Goal: Task Accomplishment & Management: Manage account settings

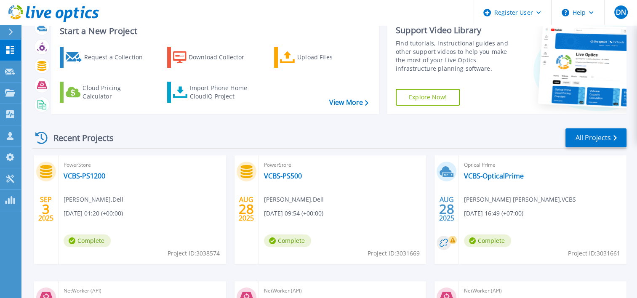
scroll to position [42, 0]
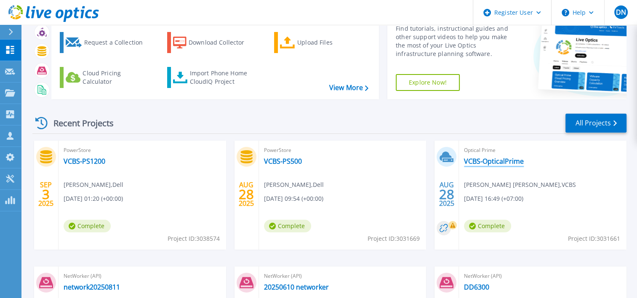
click at [475, 164] on link "VCBS-OpticalPrime" at bounding box center [494, 161] width 60 height 8
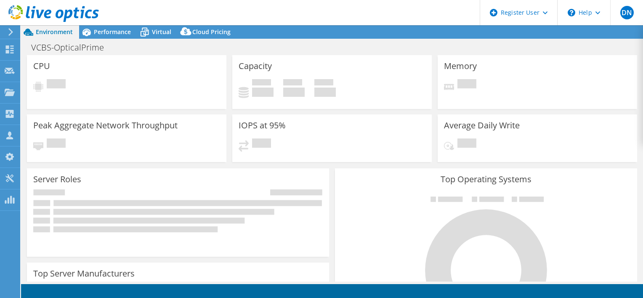
select select "Singapore"
select select "USD"
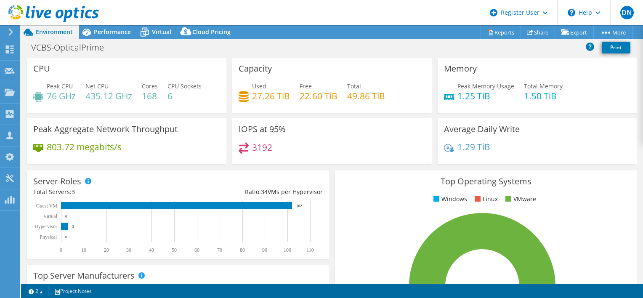
click at [473, 95] on h4 "1.25 TiB" at bounding box center [485, 95] width 57 height 9
drag, startPoint x: 473, startPoint y: 95, endPoint x: 532, endPoint y: 96, distance: 58.9
click at [532, 96] on h4 "1.50 TiB" at bounding box center [543, 95] width 39 height 9
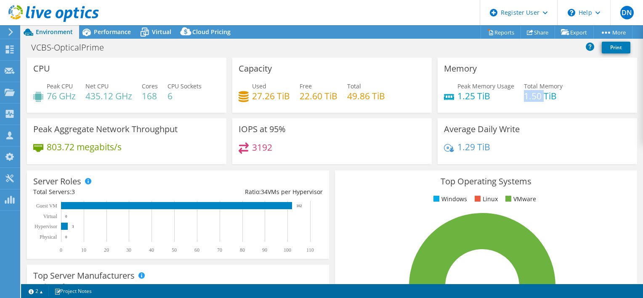
click at [532, 96] on h4 "1.50 TiB" at bounding box center [543, 95] width 39 height 9
click at [59, 93] on h4 "76 GHz" at bounding box center [61, 95] width 29 height 9
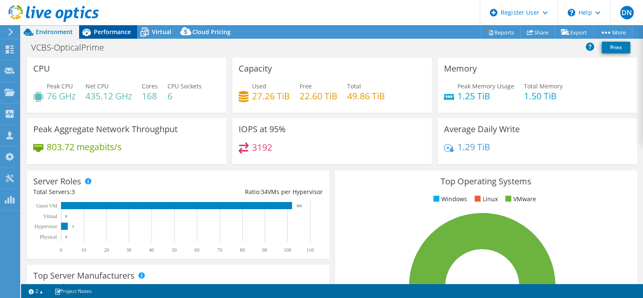
click at [113, 33] on span "Performance" at bounding box center [112, 32] width 37 height 8
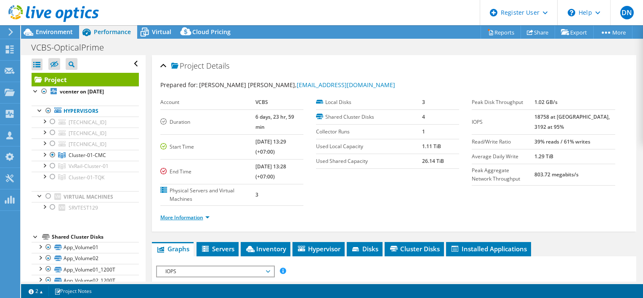
click at [198, 214] on link "More Information" at bounding box center [184, 217] width 49 height 7
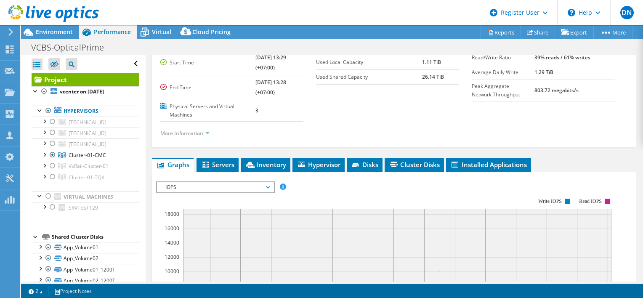
click at [235, 127] on ul "More Information" at bounding box center [394, 132] width 468 height 11
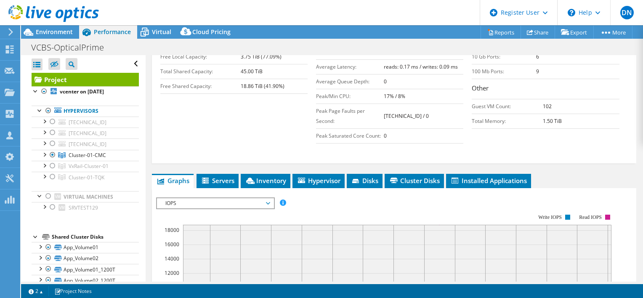
scroll to position [295, 0]
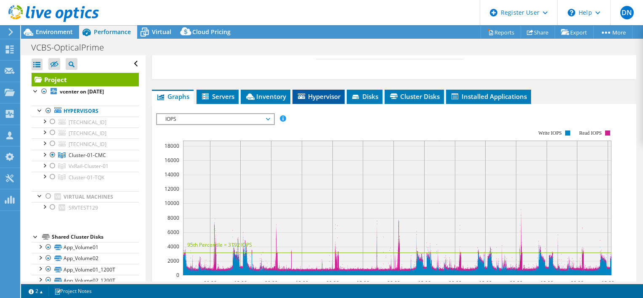
click at [323, 90] on li "Hypervisor" at bounding box center [319, 97] width 52 height 14
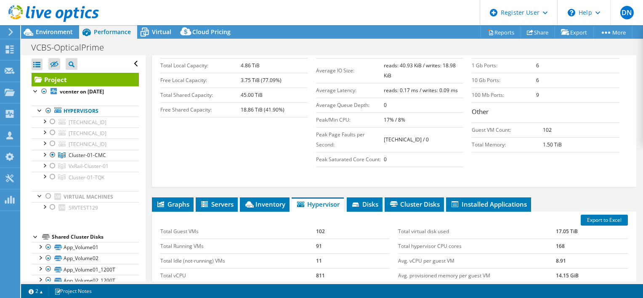
scroll to position [210, 0]
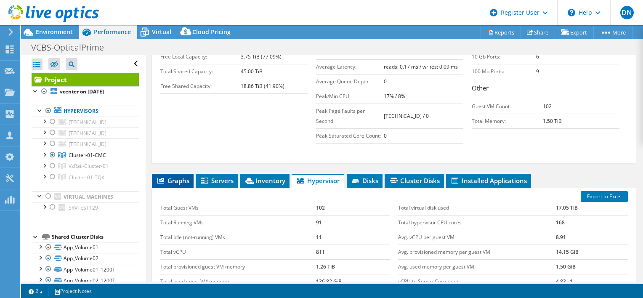
click at [182, 174] on li "Graphs" at bounding box center [173, 181] width 42 height 14
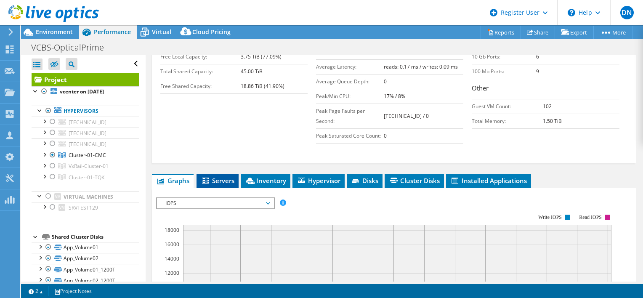
click at [213, 174] on li "Servers" at bounding box center [218, 181] width 42 height 14
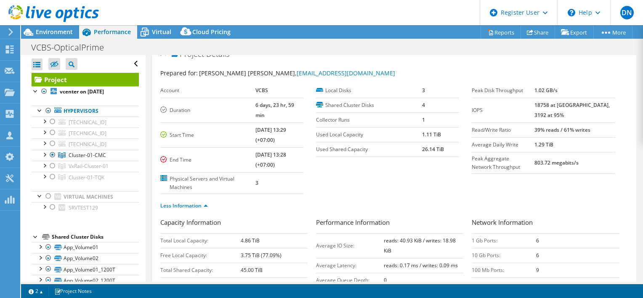
scroll to position [0, 0]
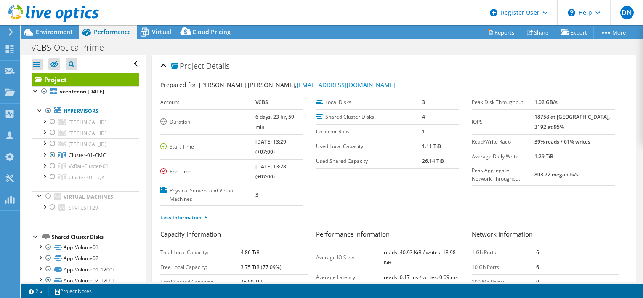
click at [164, 64] on div "Project Details" at bounding box center [394, 66] width 468 height 18
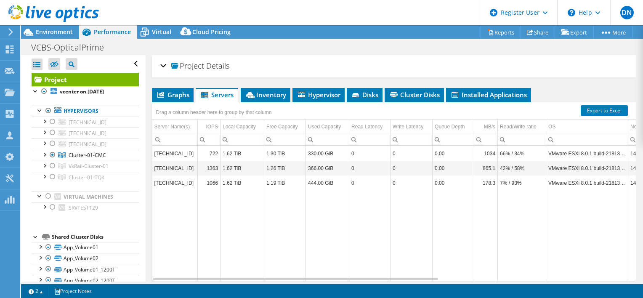
click at [165, 67] on div "Project Details" at bounding box center [394, 66] width 468 height 18
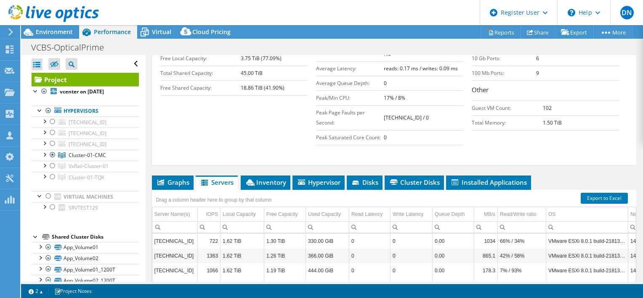
scroll to position [210, 0]
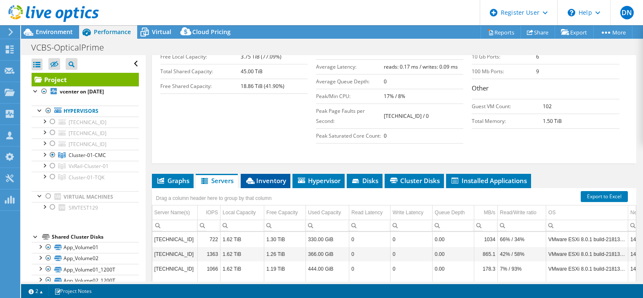
click at [264, 176] on span "Inventory" at bounding box center [265, 180] width 41 height 8
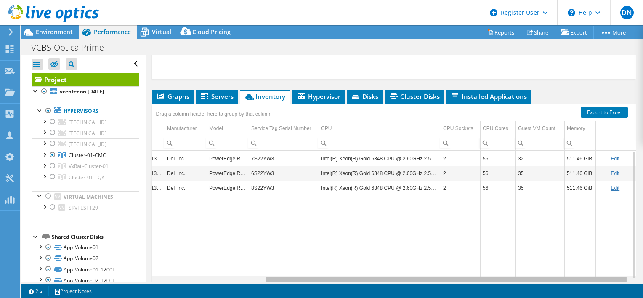
scroll to position [0, 0]
drag, startPoint x: 259, startPoint y: 263, endPoint x: 408, endPoint y: 263, distance: 149.4
click at [408, 263] on body "DN Dell User DucThang Nguyen Ducthang.Nguyen@dell.com Dell My Profile Log Out \…" at bounding box center [321, 149] width 643 height 298
drag, startPoint x: 476, startPoint y: 267, endPoint x: 491, endPoint y: 263, distance: 15.2
click at [491, 263] on body "DN Dell User DucThang Nguyen Ducthang.Nguyen@dell.com Dell My Profile Log Out \…" at bounding box center [321, 149] width 643 height 298
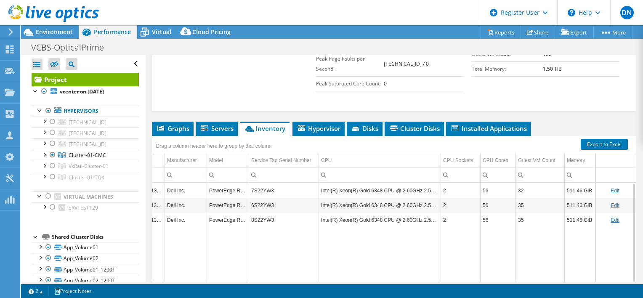
scroll to position [253, 0]
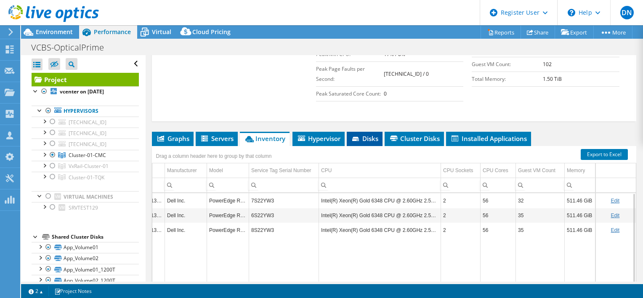
click at [372, 134] on span "Disks" at bounding box center [364, 138] width 27 height 8
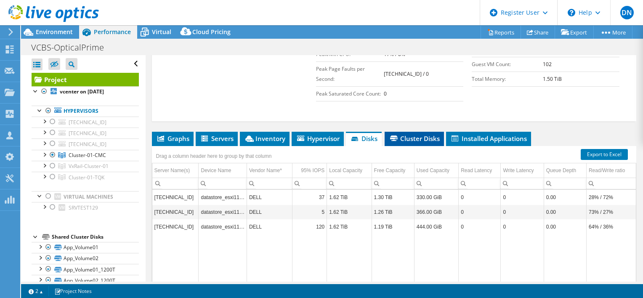
click at [424, 134] on span "Cluster Disks" at bounding box center [414, 138] width 51 height 8
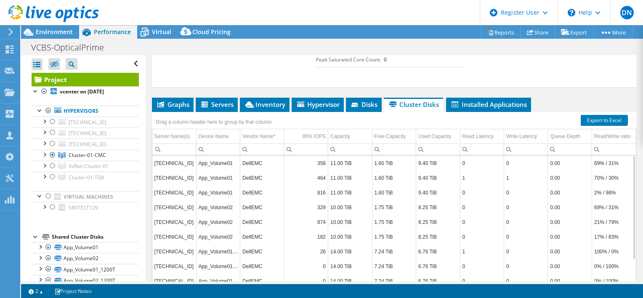
scroll to position [274, 0]
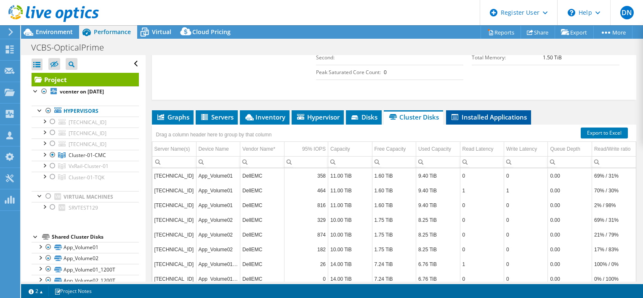
click at [484, 113] on span "Installed Applications" at bounding box center [488, 117] width 77 height 8
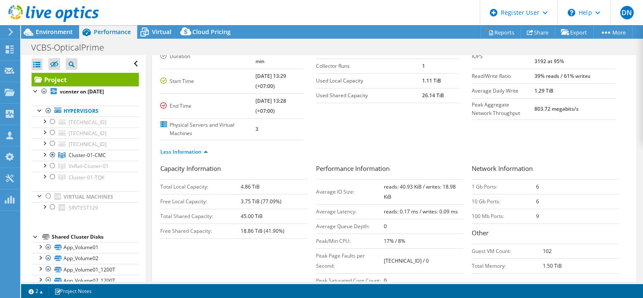
scroll to position [21, 0]
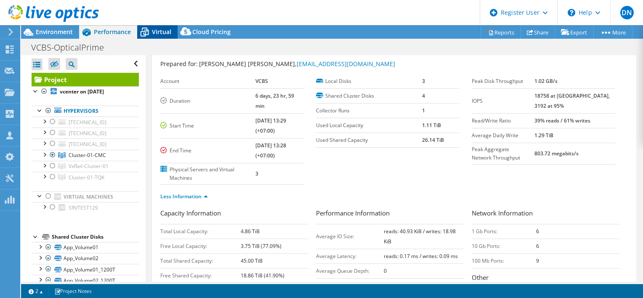
click at [158, 27] on div "Virtual" at bounding box center [157, 31] width 40 height 13
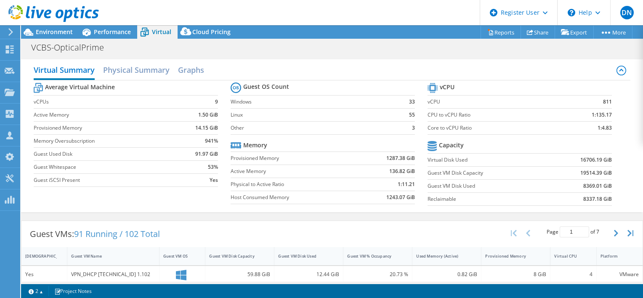
click at [52, 114] on label "Active Memory" at bounding box center [106, 115] width 144 height 8
click at [322, 55] on div "Virtual Summary Physical Summary Graphs Average Virtual Machine vCPUs 9 Active …" at bounding box center [332, 135] width 622 height 161
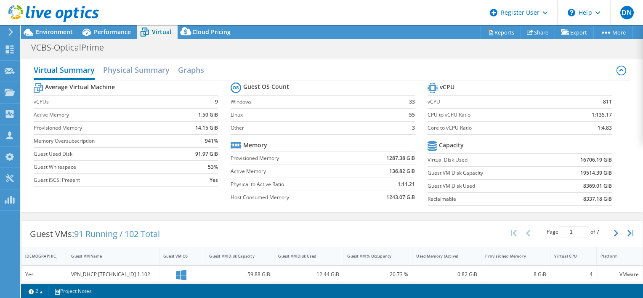
click at [204, 115] on b "1.50 GiB" at bounding box center [208, 115] width 20 height 8
drag, startPoint x: 204, startPoint y: 115, endPoint x: 309, endPoint y: 61, distance: 118.2
click at [309, 61] on div "Virtual Summary Physical Summary Graphs Average Virtual Machine vCPUs 9 Active …" at bounding box center [332, 135] width 622 height 153
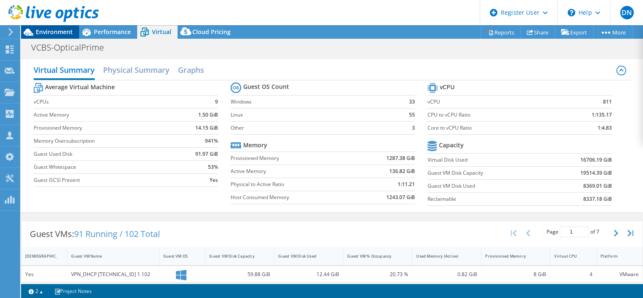
click at [63, 37] on div "Environment" at bounding box center [50, 31] width 58 height 13
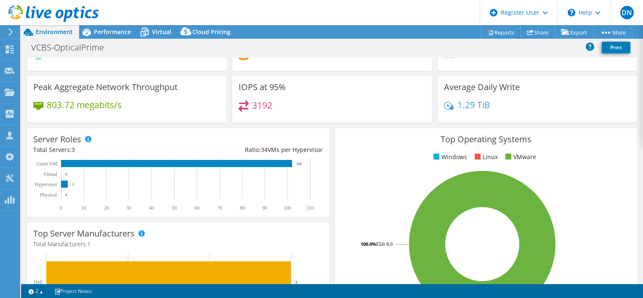
scroll to position [0, 0]
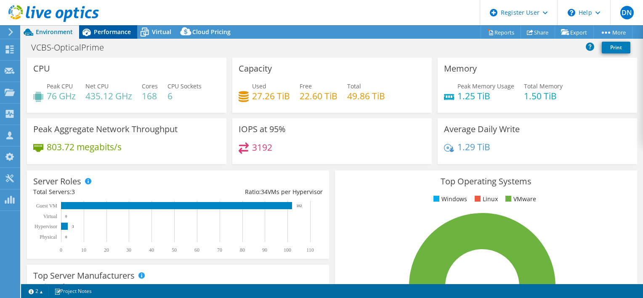
click at [97, 32] on span "Performance" at bounding box center [112, 32] width 37 height 8
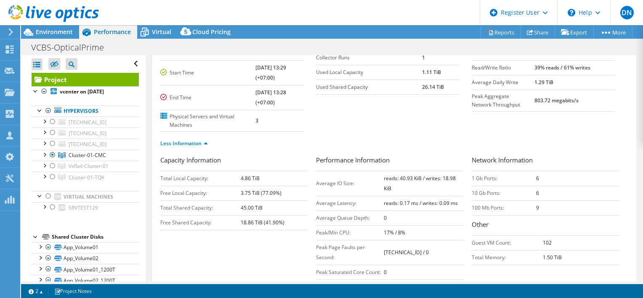
scroll to position [21, 0]
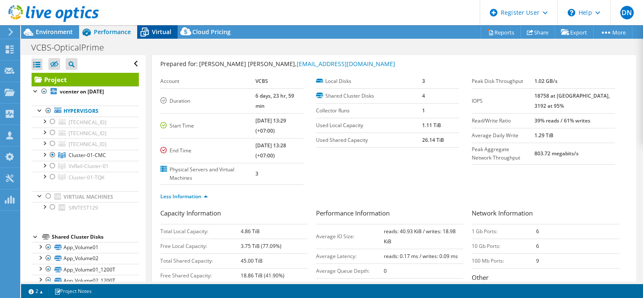
click at [162, 25] on div "Virtual" at bounding box center [157, 31] width 40 height 13
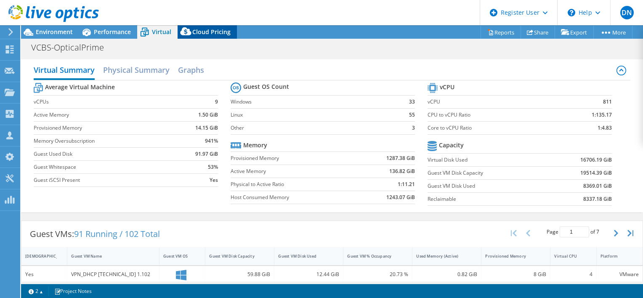
click at [210, 37] on div "Cloud Pricing" at bounding box center [207, 31] width 59 height 13
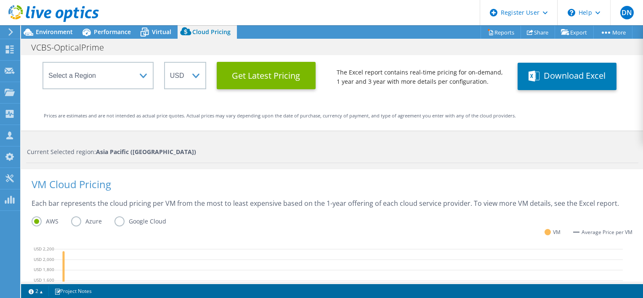
scroll to position [0, 0]
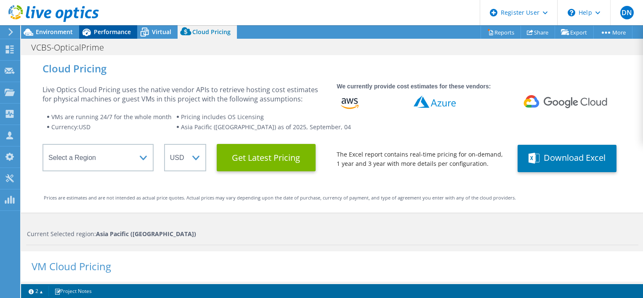
click at [116, 35] on span "Performance" at bounding box center [112, 32] width 37 height 8
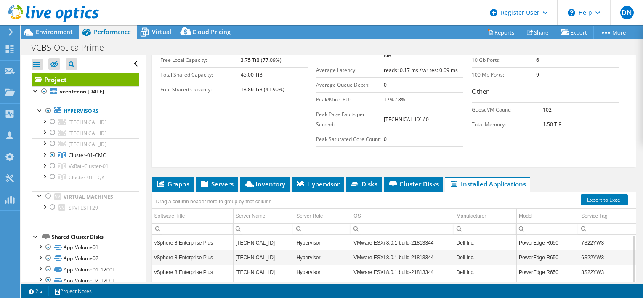
scroll to position [105, 0]
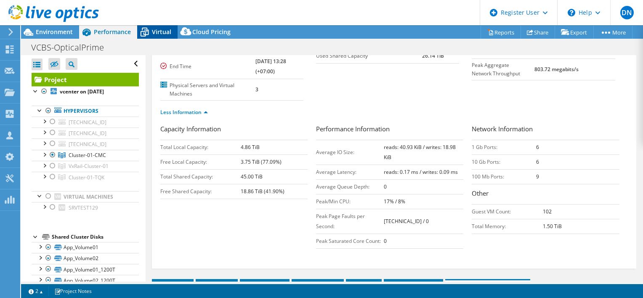
click at [157, 31] on span "Virtual" at bounding box center [161, 32] width 19 height 8
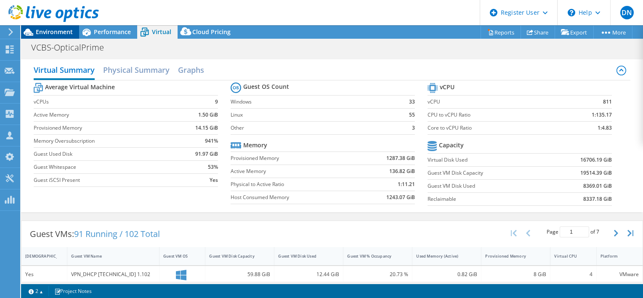
click at [53, 32] on span "Environment" at bounding box center [54, 32] width 37 height 8
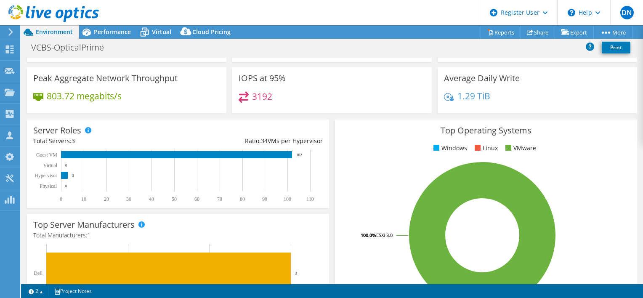
scroll to position [0, 0]
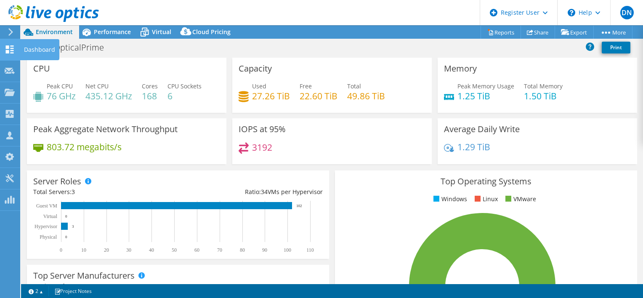
click at [36, 51] on div "Dashboard" at bounding box center [40, 49] width 40 height 21
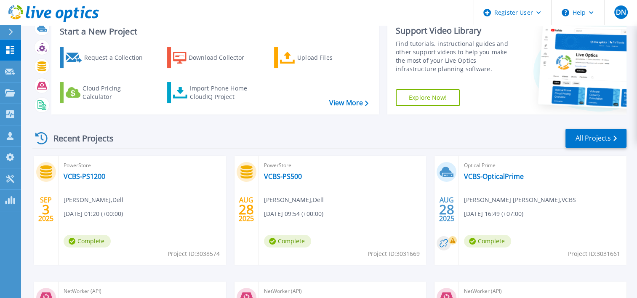
scroll to position [42, 0]
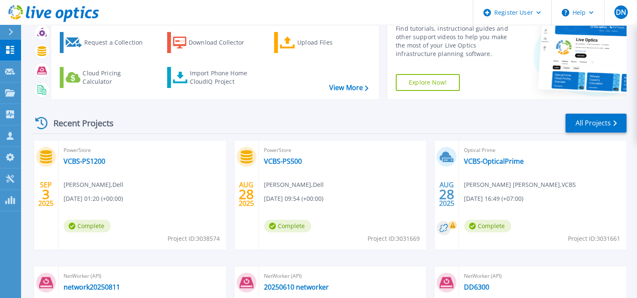
click at [601, 239] on span "Project ID: 3031661" at bounding box center [594, 238] width 52 height 9
copy span "3031661"
click at [505, 159] on link "VCBS-OpticalPrime" at bounding box center [494, 161] width 60 height 8
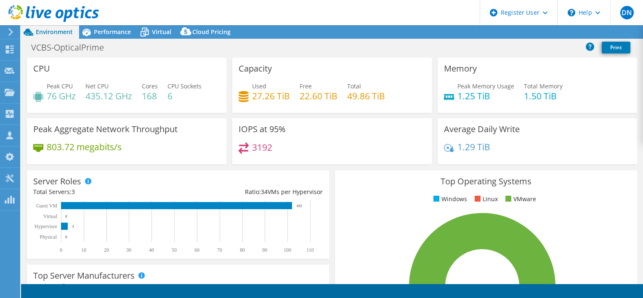
select select "Singapore"
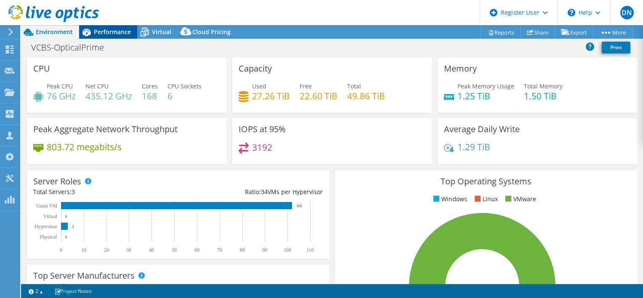
click at [107, 30] on span "Performance" at bounding box center [112, 32] width 37 height 8
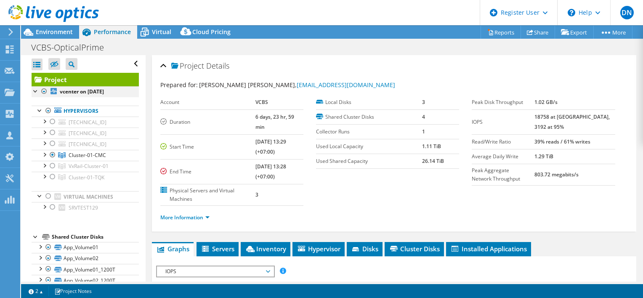
click at [44, 92] on div at bounding box center [44, 91] width 8 height 10
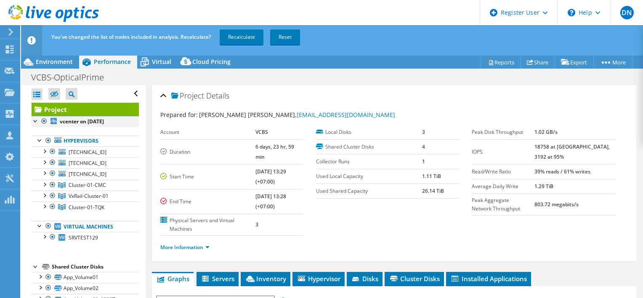
click at [46, 121] on div at bounding box center [44, 121] width 8 height 10
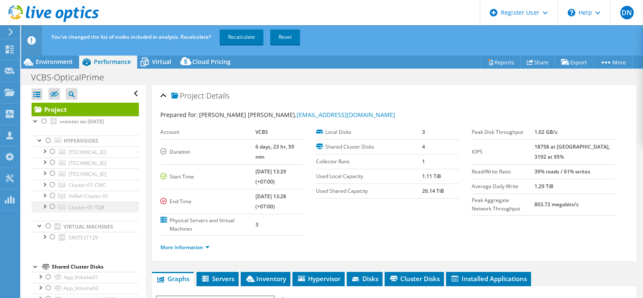
click at [52, 207] on div at bounding box center [52, 207] width 8 height 10
click at [236, 39] on link "Recalculate" at bounding box center [242, 36] width 44 height 15
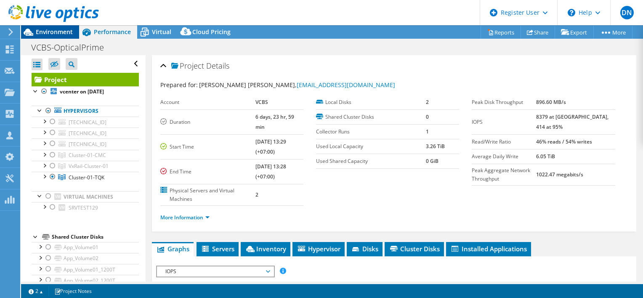
click at [59, 29] on span "Environment" at bounding box center [54, 32] width 37 height 8
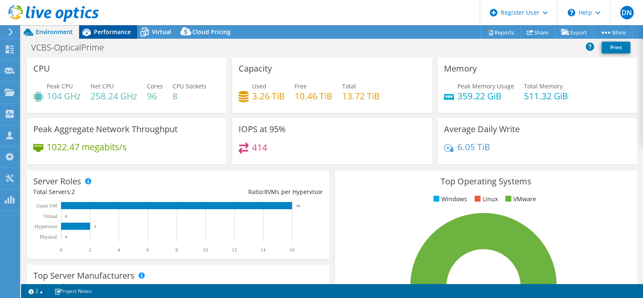
click at [110, 28] on span "Performance" at bounding box center [112, 32] width 37 height 8
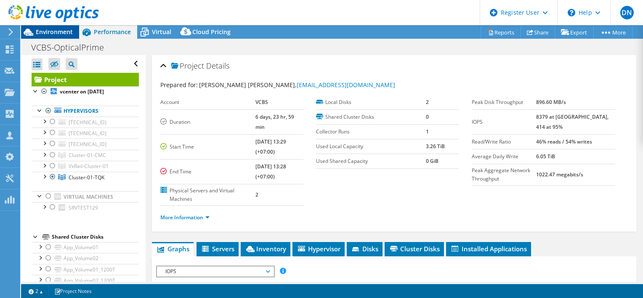
click at [55, 34] on span "Environment" at bounding box center [54, 32] width 37 height 8
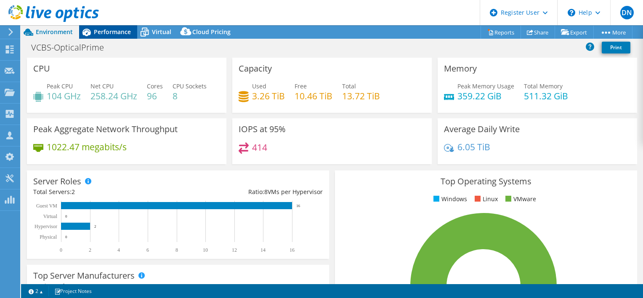
click at [108, 32] on span "Performance" at bounding box center [112, 32] width 37 height 8
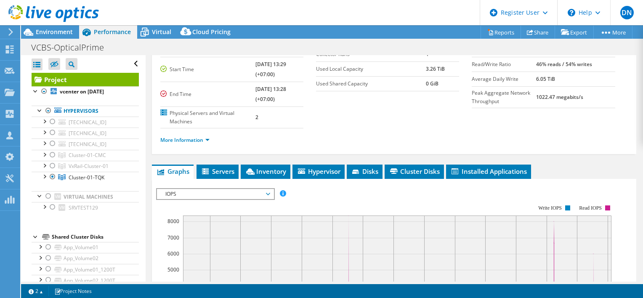
scroll to position [126, 0]
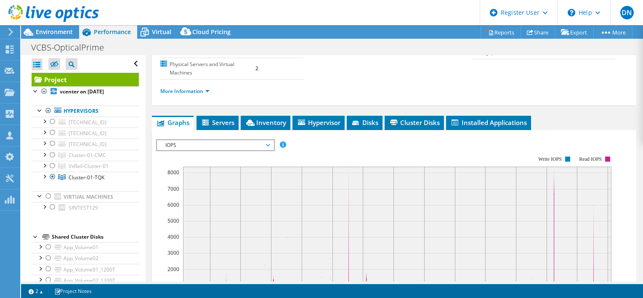
click at [175, 140] on span "IOPS" at bounding box center [215, 145] width 108 height 10
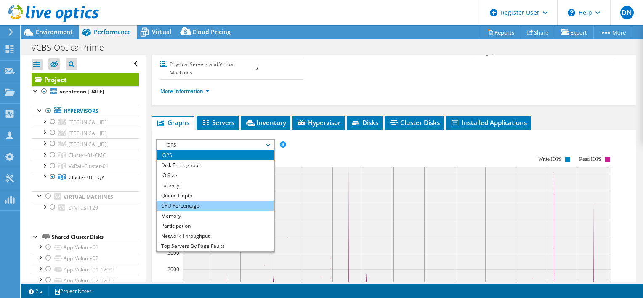
click at [186, 201] on li "CPU Percentage" at bounding box center [215, 206] width 117 height 10
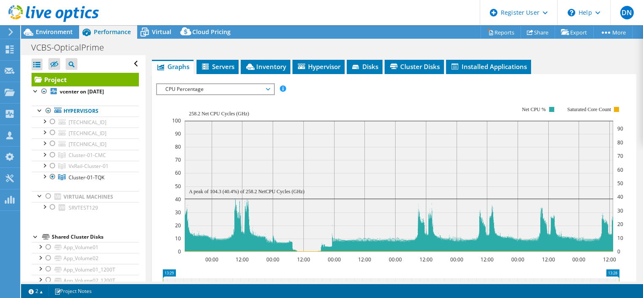
scroll to position [168, 0]
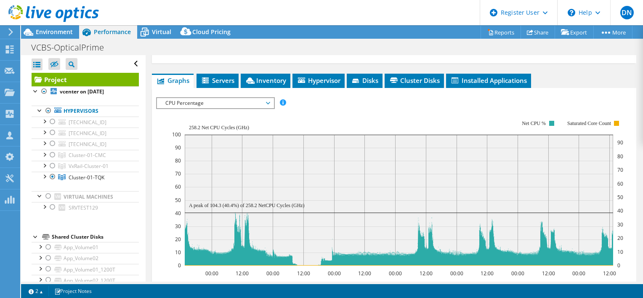
click at [204, 98] on span "CPU Percentage" at bounding box center [215, 103] width 108 height 10
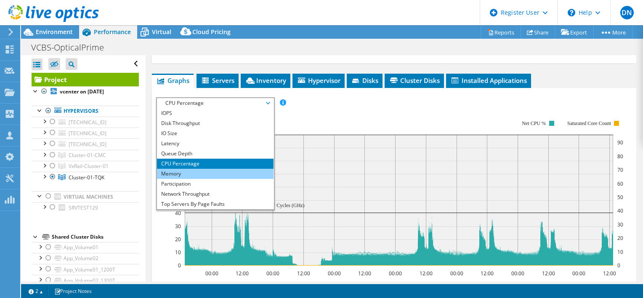
click at [192, 169] on li "Memory" at bounding box center [215, 174] width 117 height 10
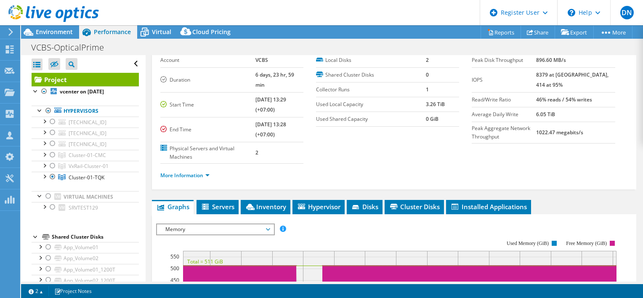
scroll to position [0, 0]
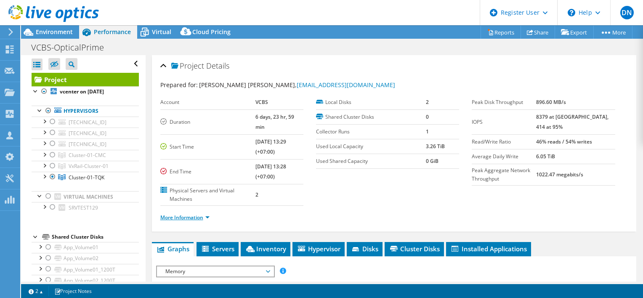
click at [200, 214] on link "More Information" at bounding box center [184, 217] width 49 height 7
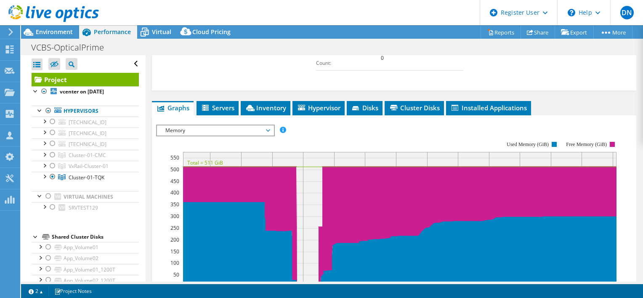
scroll to position [295, 0]
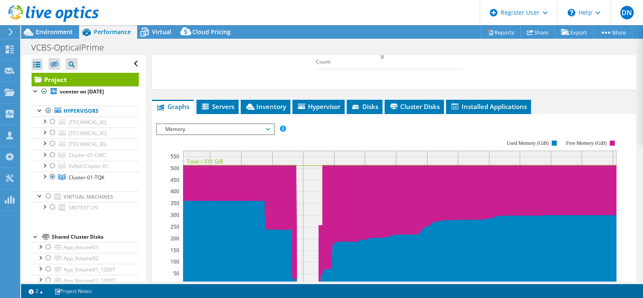
click at [241, 123] on div "Memory IOPS Disk Throughput IO Size Latency Queue Depth CPU Percentage Memory P…" at bounding box center [215, 129] width 119 height 12
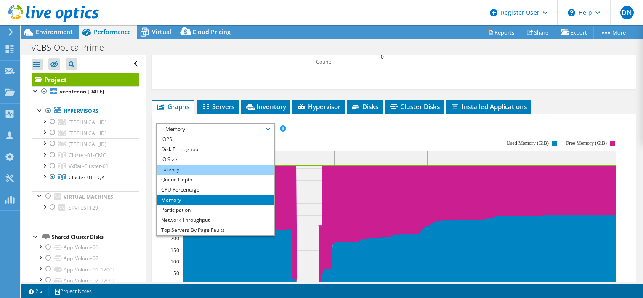
click at [191, 165] on li "Latency" at bounding box center [215, 170] width 117 height 10
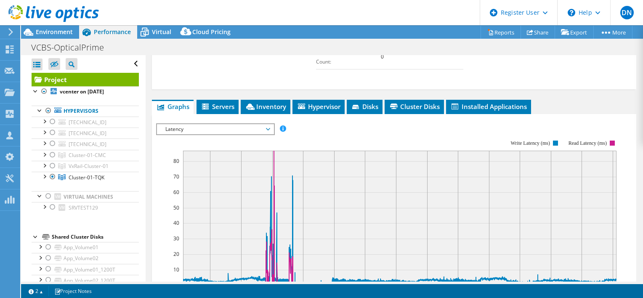
scroll to position [379, 0]
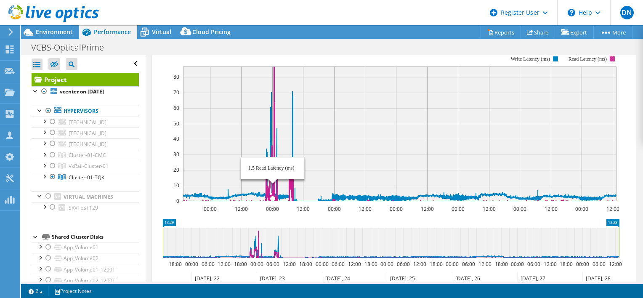
click at [275, 98] on icon at bounding box center [400, 133] width 434 height 135
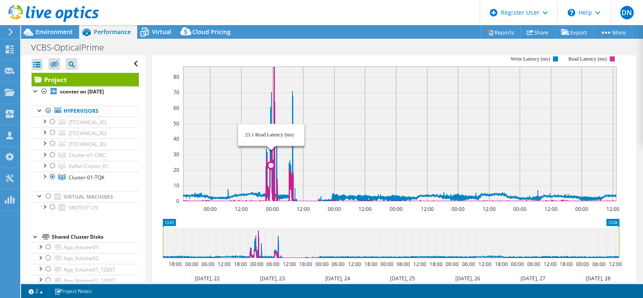
click at [271, 174] on icon at bounding box center [400, 133] width 434 height 135
click at [271, 149] on icon at bounding box center [400, 133] width 434 height 135
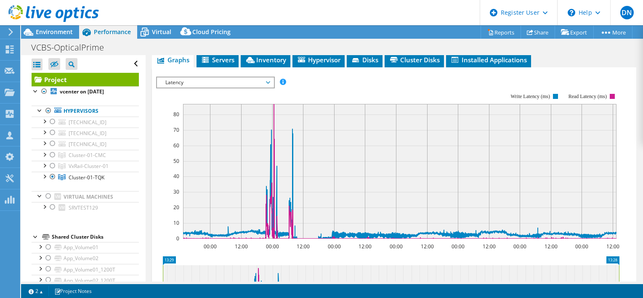
scroll to position [337, 0]
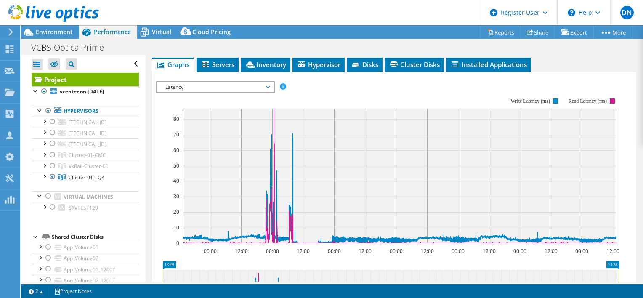
click at [273, 247] on text "00:00" at bounding box center [272, 250] width 13 height 7
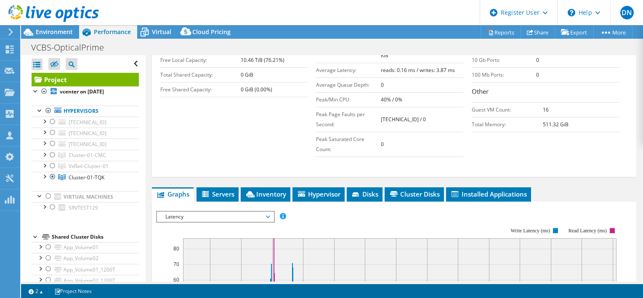
scroll to position [253, 0]
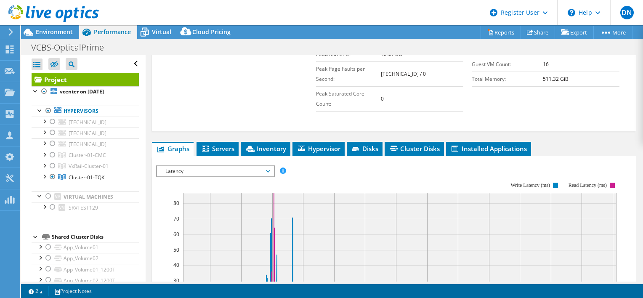
click at [230, 166] on span "Latency" at bounding box center [215, 171] width 108 height 10
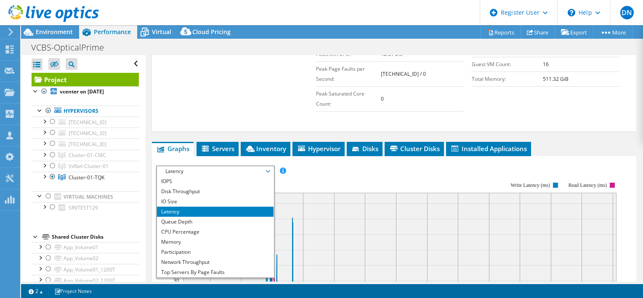
click at [318, 170] on rect at bounding box center [387, 254] width 463 height 168
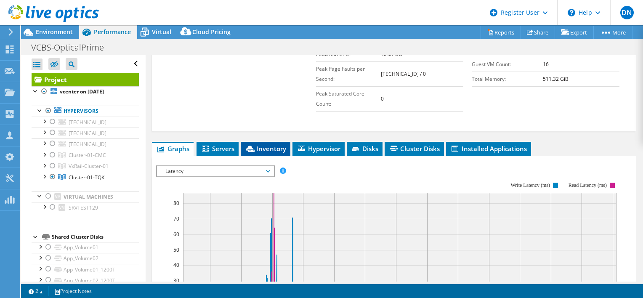
click at [263, 144] on span "Inventory" at bounding box center [265, 148] width 41 height 8
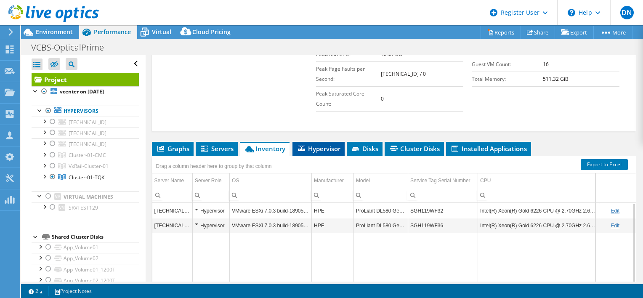
click at [326, 142] on li "Hypervisor" at bounding box center [319, 149] width 52 height 14
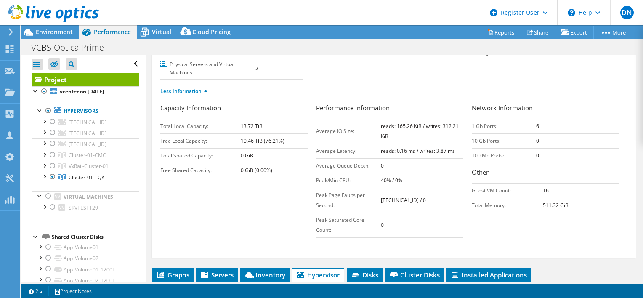
scroll to position [295, 0]
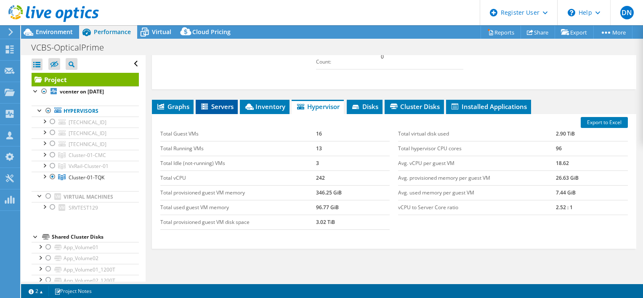
click at [218, 102] on span "Servers" at bounding box center [217, 106] width 34 height 8
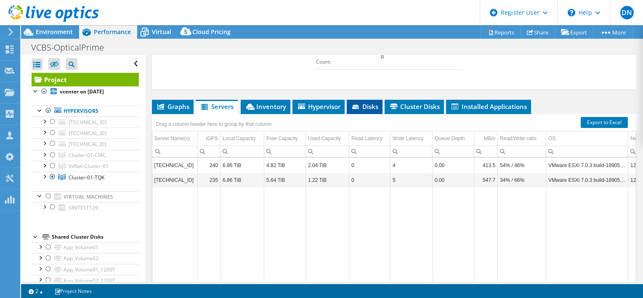
click at [372, 102] on span "Disks" at bounding box center [364, 106] width 27 height 8
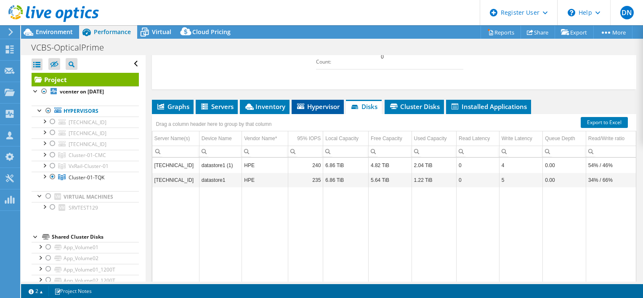
click at [333, 102] on span "Hypervisor" at bounding box center [318, 106] width 44 height 8
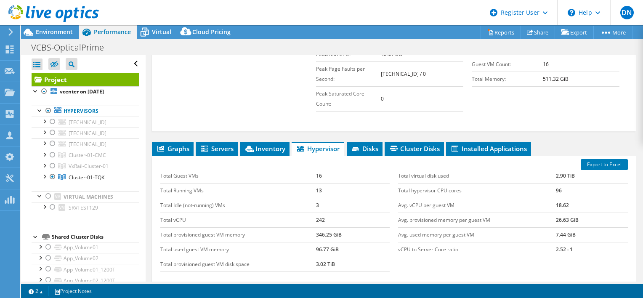
scroll to position [326, 0]
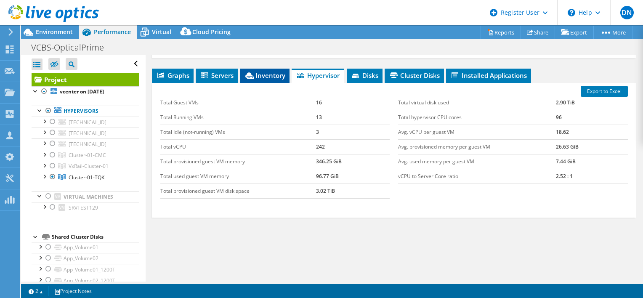
click at [269, 71] on span "Inventory" at bounding box center [264, 75] width 41 height 8
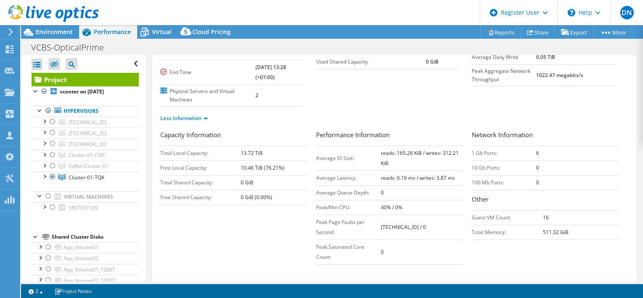
scroll to position [0, 0]
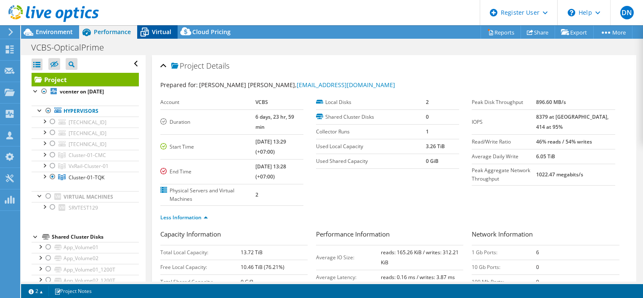
click at [157, 32] on span "Virtual" at bounding box center [161, 32] width 19 height 8
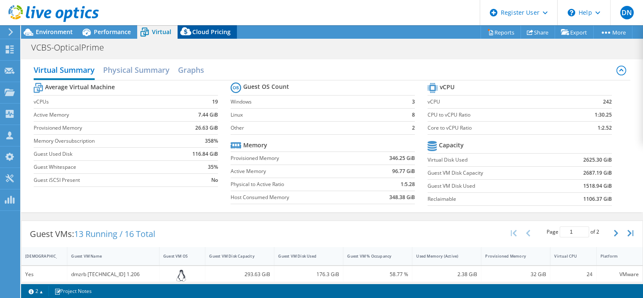
click at [205, 32] on span "Cloud Pricing" at bounding box center [211, 32] width 38 height 8
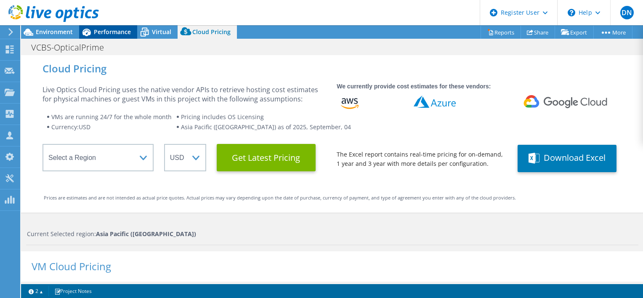
click at [113, 31] on span "Performance" at bounding box center [112, 32] width 37 height 8
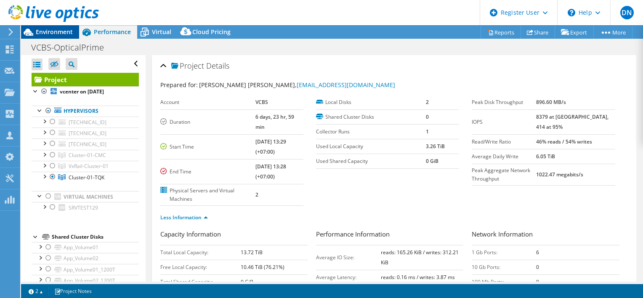
click at [43, 31] on span "Environment" at bounding box center [54, 32] width 37 height 8
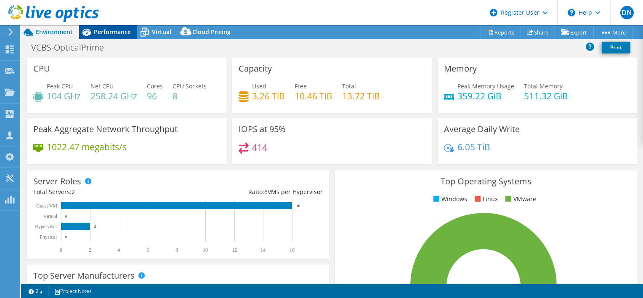
click at [104, 29] on span "Performance" at bounding box center [112, 32] width 37 height 8
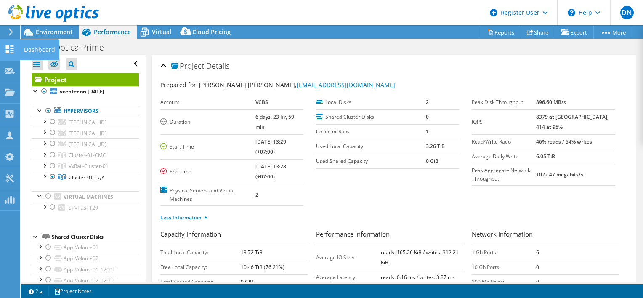
click at [33, 50] on div "Dashboard" at bounding box center [40, 49] width 40 height 21
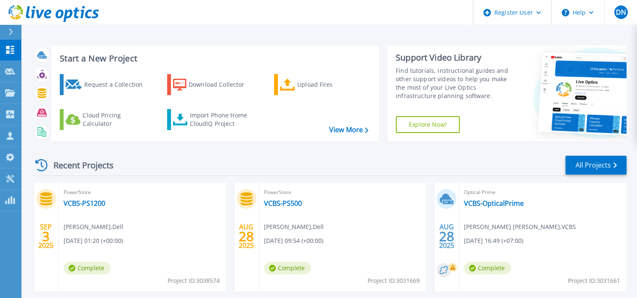
click at [608, 281] on span "Project ID: 3031661" at bounding box center [594, 280] width 52 height 9
copy span "3031661"
click at [480, 206] on link "VCBS-OpticalPrime" at bounding box center [494, 203] width 60 height 8
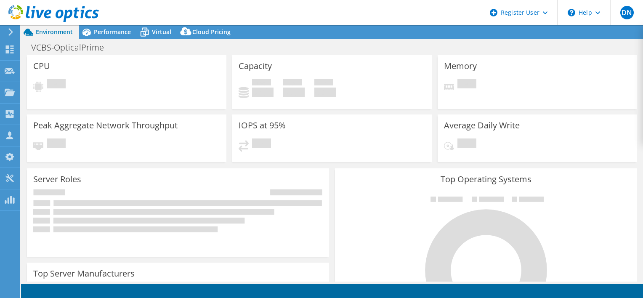
select select "[GEOGRAPHIC_DATA]"
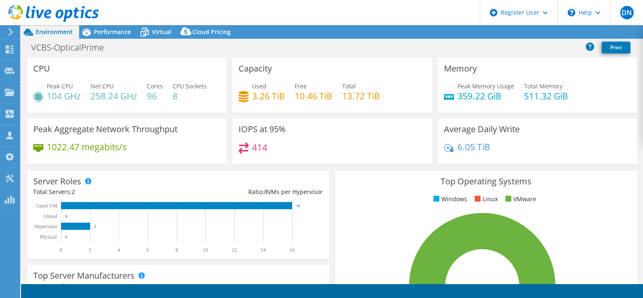
click at [532, 96] on h4 "511.32 GiB" at bounding box center [546, 95] width 44 height 9
drag, startPoint x: 532, startPoint y: 96, endPoint x: 539, endPoint y: 114, distance: 19.1
click at [532, 96] on h4 "511.32 GiB" at bounding box center [546, 95] width 44 height 9
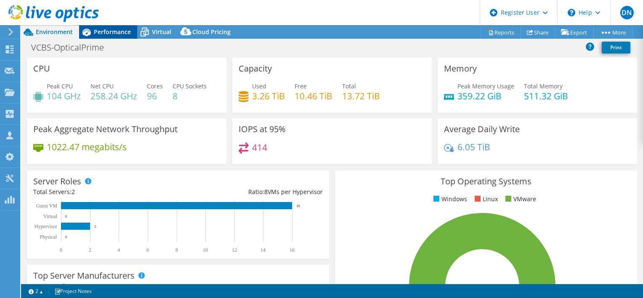
click at [114, 31] on span "Performance" at bounding box center [112, 32] width 37 height 8
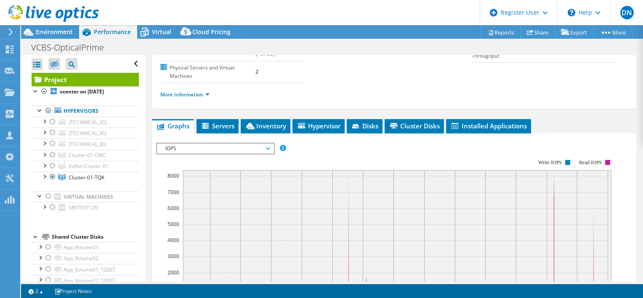
scroll to position [126, 0]
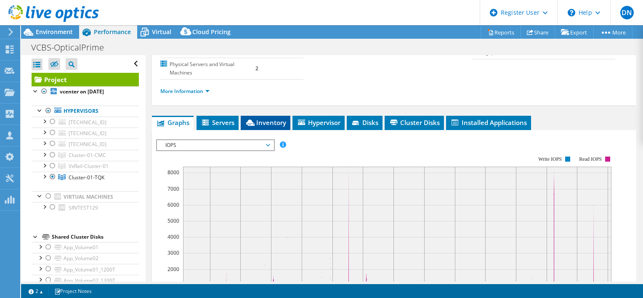
click at [280, 118] on span "Inventory" at bounding box center [265, 122] width 41 height 8
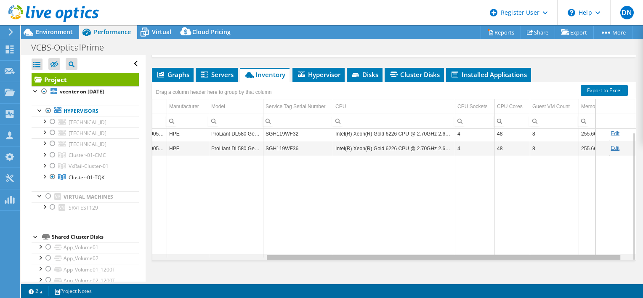
scroll to position [0, 165]
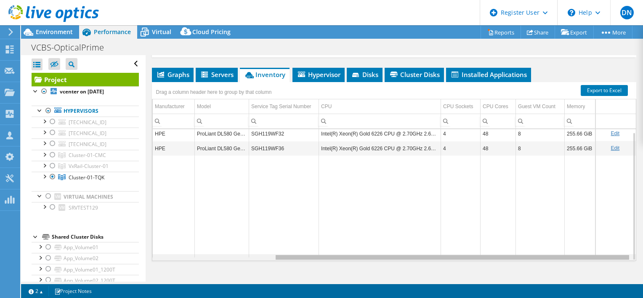
drag, startPoint x: 347, startPoint y: 245, endPoint x: 497, endPoint y: 247, distance: 149.4
click at [497, 247] on body "DN Dell User DucThang Nguyen Ducthang.Nguyen@dell.com Dell My Profile Log Out \…" at bounding box center [321, 149] width 643 height 298
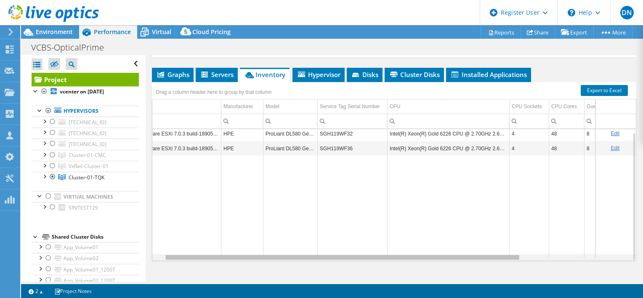
scroll to position [0, 0]
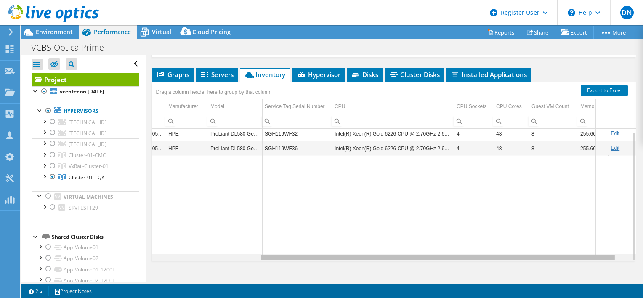
drag, startPoint x: 495, startPoint y: 245, endPoint x: 476, endPoint y: 245, distance: 18.5
click at [476, 245] on body "DN Dell User DucThang Nguyen Ducthang.Nguyen@dell.com Dell My Profile Log Out \…" at bounding box center [321, 149] width 643 height 298
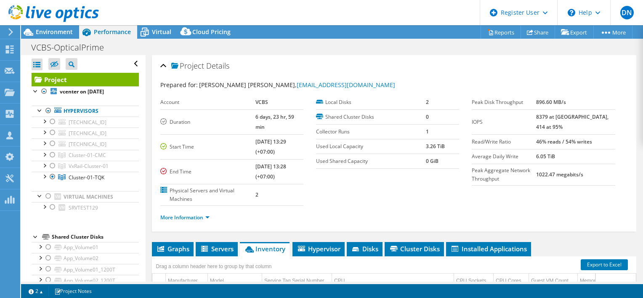
click at [428, 146] on b "3.26 TiB" at bounding box center [435, 146] width 19 height 7
click at [44, 91] on div at bounding box center [44, 91] width 8 height 10
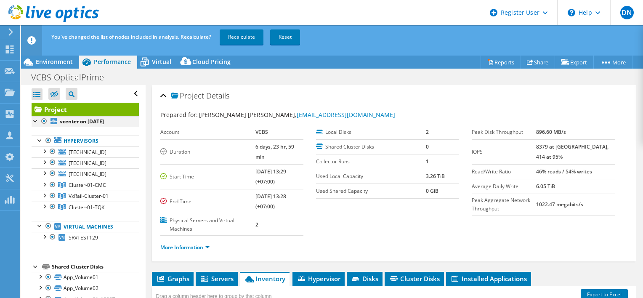
click at [45, 120] on div at bounding box center [44, 121] width 8 height 10
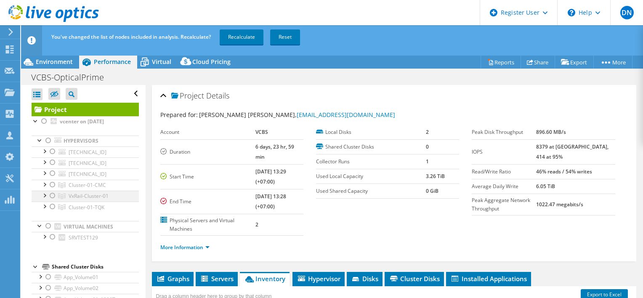
click at [53, 196] on div at bounding box center [52, 196] width 8 height 10
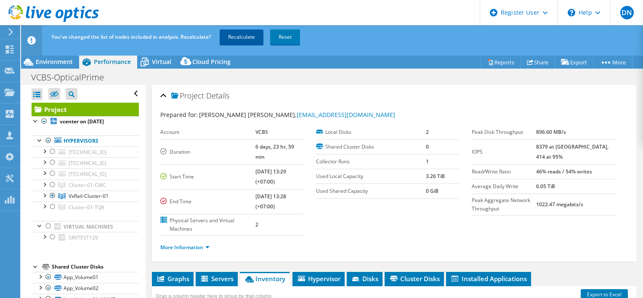
click at [237, 37] on link "Recalculate" at bounding box center [242, 36] width 44 height 15
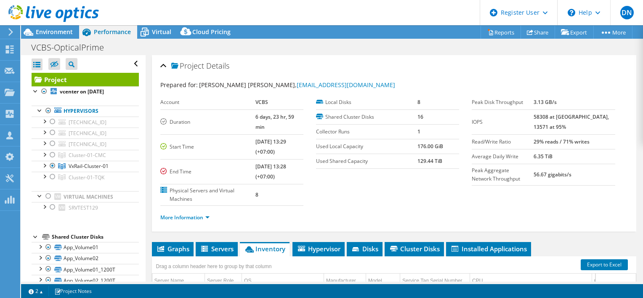
scroll to position [42, 0]
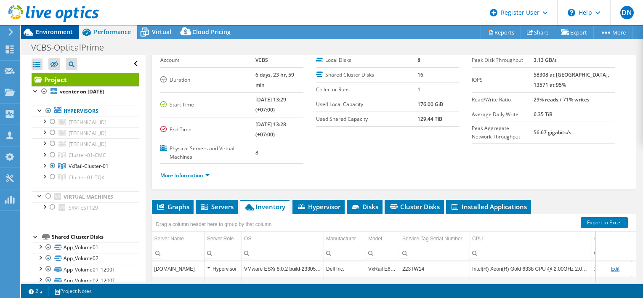
click at [64, 29] on span "Environment" at bounding box center [54, 32] width 37 height 8
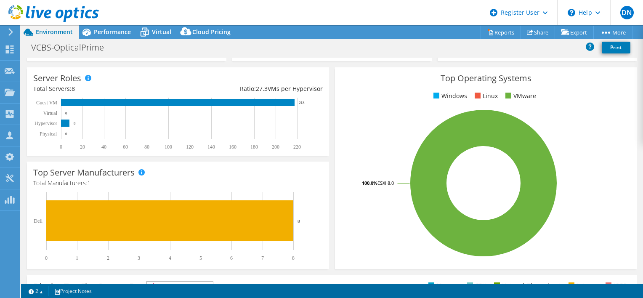
scroll to position [0, 0]
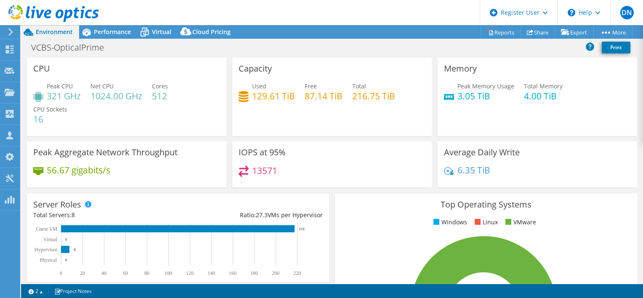
click at [264, 170] on h4 "13571" at bounding box center [264, 170] width 25 height 9
drag, startPoint x: 264, startPoint y: 170, endPoint x: 356, endPoint y: 173, distance: 91.4
click at [356, 173] on div "13571" at bounding box center [332, 174] width 187 height 18
click at [116, 33] on span "Performance" at bounding box center [112, 32] width 37 height 8
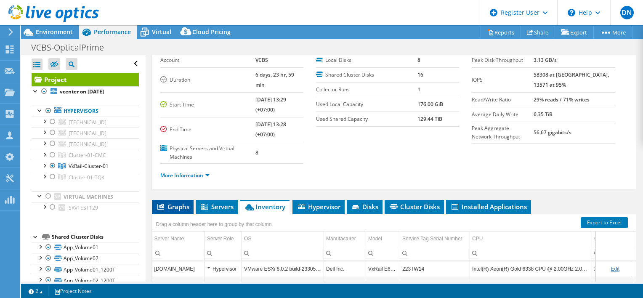
click at [176, 202] on span "Graphs" at bounding box center [172, 206] width 33 height 8
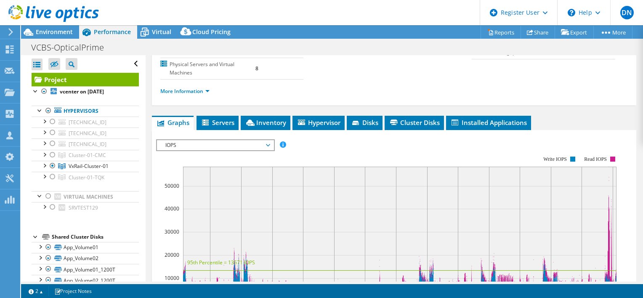
scroll to position [168, 0]
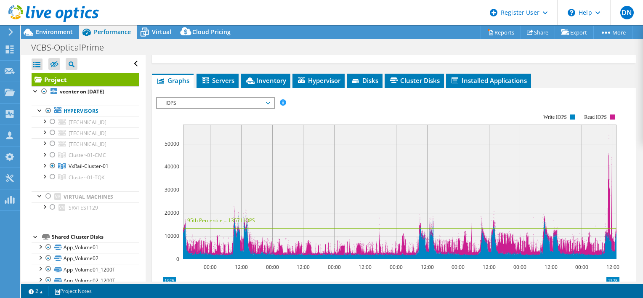
click at [212, 98] on span "IOPS" at bounding box center [215, 103] width 108 height 10
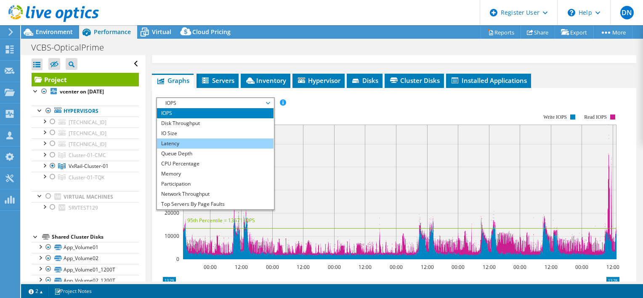
click at [184, 138] on li "Latency" at bounding box center [215, 143] width 117 height 10
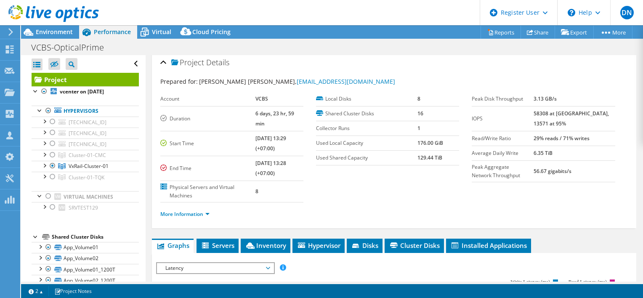
scroll to position [0, 0]
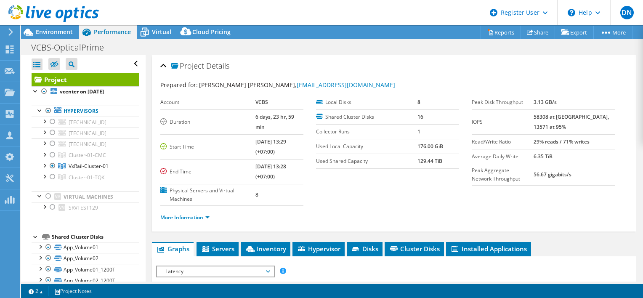
click at [209, 214] on link "More Information" at bounding box center [184, 217] width 49 height 7
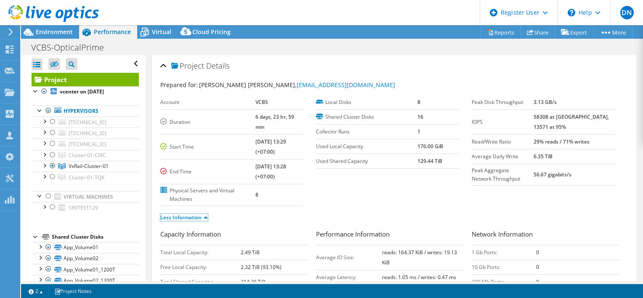
scroll to position [84, 0]
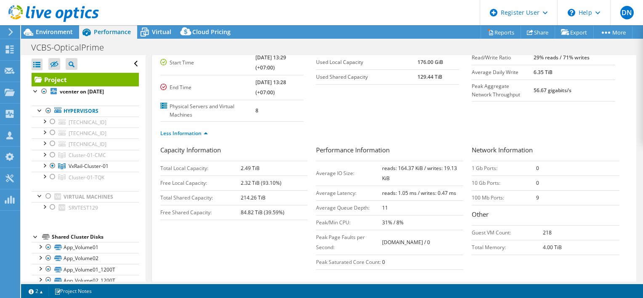
click at [424, 165] on b "reads: 164.37 KiB / writes: 19.13 KiB" at bounding box center [419, 173] width 75 height 17
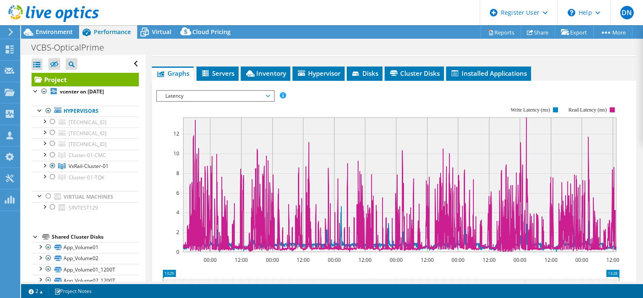
scroll to position [253, 0]
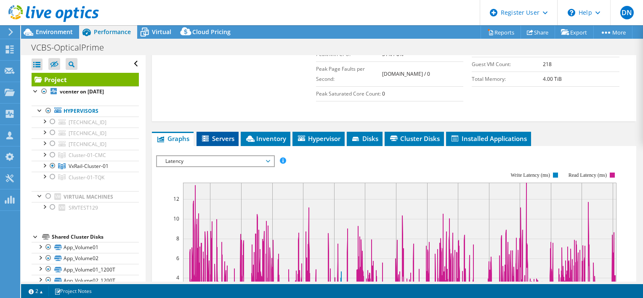
click at [219, 137] on span "Servers" at bounding box center [218, 138] width 34 height 8
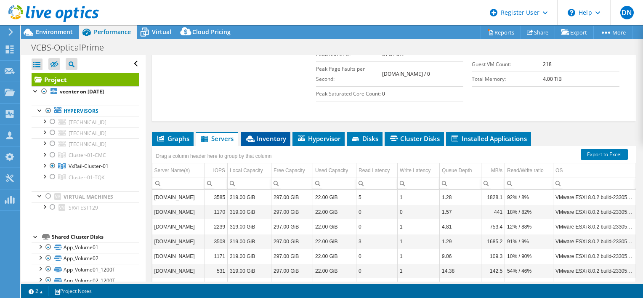
click at [263, 138] on span "Inventory" at bounding box center [265, 138] width 41 height 8
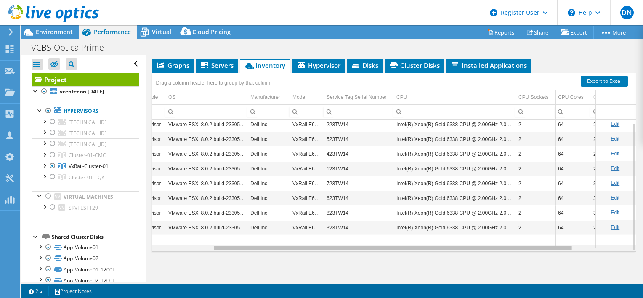
scroll to position [0, 81]
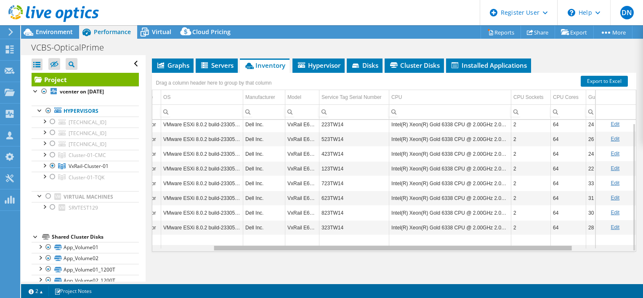
drag, startPoint x: 438, startPoint y: 247, endPoint x: 505, endPoint y: 247, distance: 66.5
click at [505, 247] on body "DN Dell User DucThang Nguyen Ducthang.Nguyen@dell.com Dell My Profile Log Out \…" at bounding box center [321, 149] width 643 height 298
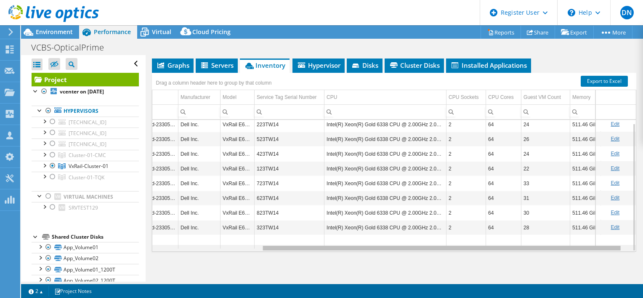
drag, startPoint x: 510, startPoint y: 244, endPoint x: 575, endPoint y: 238, distance: 65.1
click at [575, 238] on body "DN Dell User [PERSON_NAME] [PERSON_NAME][EMAIL_ADDRESS][DOMAIN_NAME] Dell My Pr…" at bounding box center [321, 149] width 643 height 298
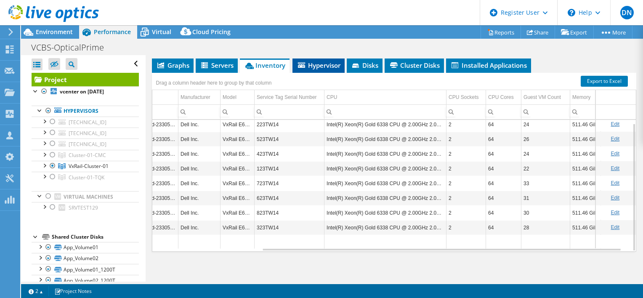
click at [330, 67] on li "Hypervisor" at bounding box center [319, 66] width 52 height 14
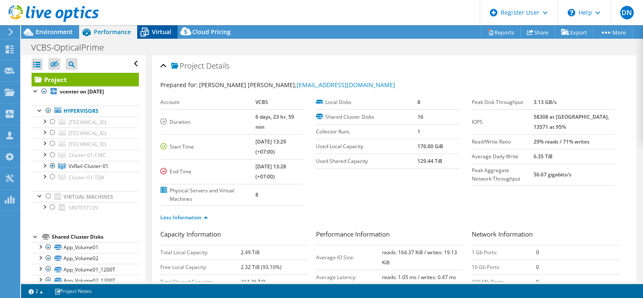
click at [163, 35] on span "Virtual" at bounding box center [161, 32] width 19 height 8
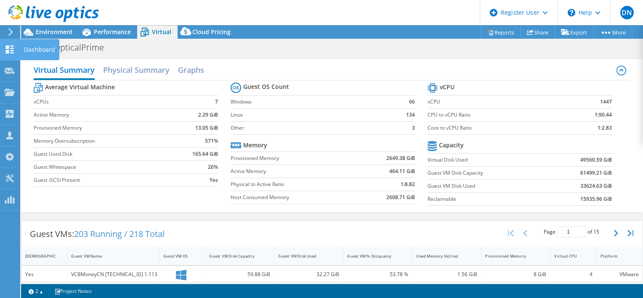
click at [34, 51] on div "Dashboard" at bounding box center [40, 49] width 40 height 21
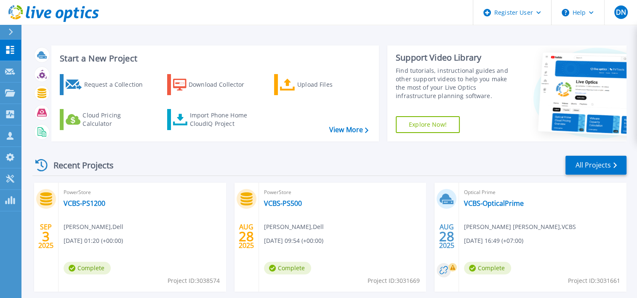
click at [601, 279] on span "Project ID: 3031661" at bounding box center [594, 280] width 52 height 9
copy span "3031661"
click at [511, 202] on link "VCBS-OpticalPrime" at bounding box center [494, 203] width 60 height 8
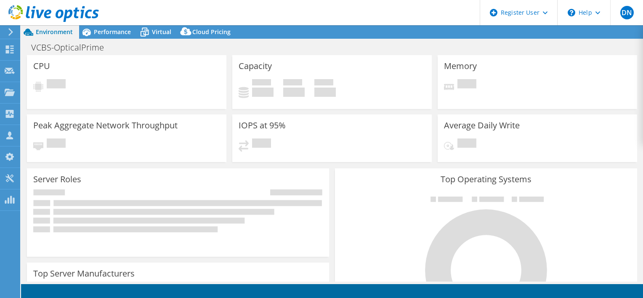
select select "[GEOGRAPHIC_DATA]"
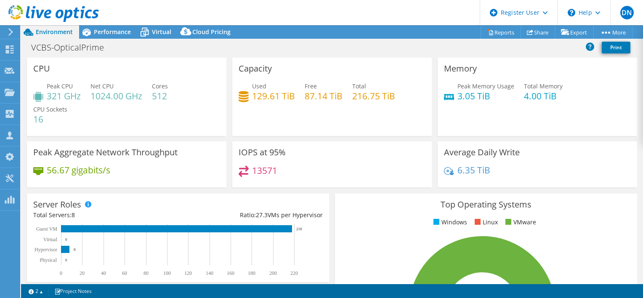
click at [272, 97] on h4 "129.61 TiB" at bounding box center [273, 95] width 43 height 9
drag, startPoint x: 272, startPoint y: 97, endPoint x: 301, endPoint y: 121, distance: 38.0
click at [301, 121] on div "Capacity Used 129.61 TiB Free 87.14 TiB Total 216.75 TiB" at bounding box center [331, 97] width 199 height 78
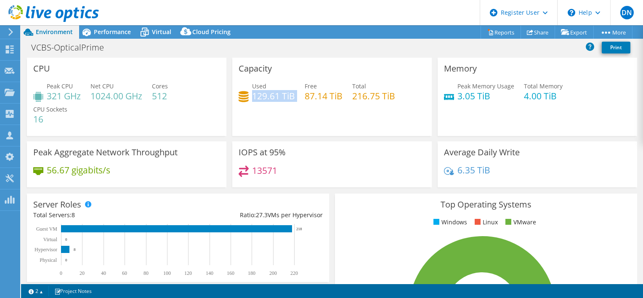
click at [282, 94] on h4 "129.61 TiB" at bounding box center [273, 95] width 43 height 9
drag, startPoint x: 282, startPoint y: 94, endPoint x: 372, endPoint y: 96, distance: 90.1
click at [372, 96] on h4 "216.75 TiB" at bounding box center [373, 95] width 43 height 9
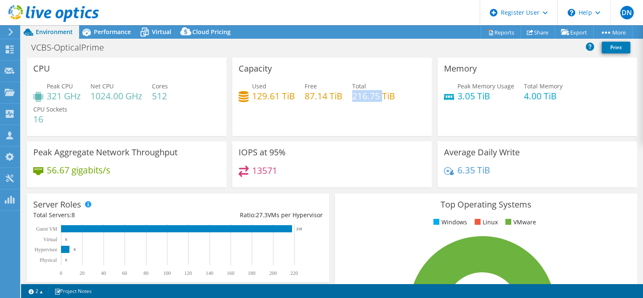
click at [372, 96] on h4 "216.75 TiB" at bounding box center [373, 95] width 43 height 9
drag, startPoint x: 372, startPoint y: 96, endPoint x: 327, endPoint y: 96, distance: 44.6
click at [327, 96] on h4 "87.14 TiB" at bounding box center [324, 95] width 38 height 9
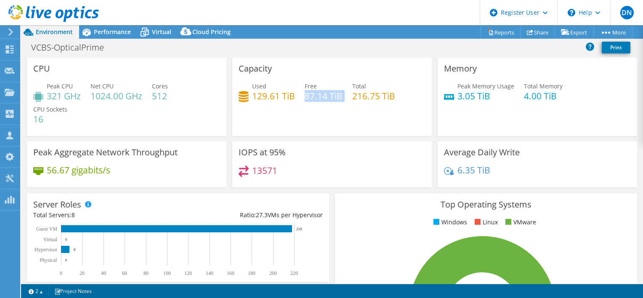
click at [327, 96] on h4 "87.14 TiB" at bounding box center [324, 95] width 38 height 9
drag, startPoint x: 327, startPoint y: 96, endPoint x: 367, endPoint y: 112, distance: 42.1
click at [367, 112] on div "Capacity Used 129.61 TiB Free 87.14 TiB Total 216.75 TiB" at bounding box center [331, 97] width 199 height 78
click at [142, 30] on icon at bounding box center [144, 29] width 5 height 3
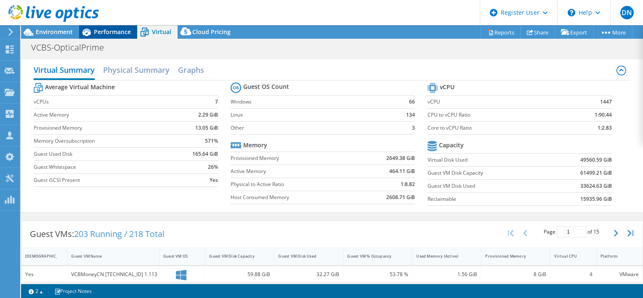
click at [109, 30] on span "Performance" at bounding box center [112, 32] width 37 height 8
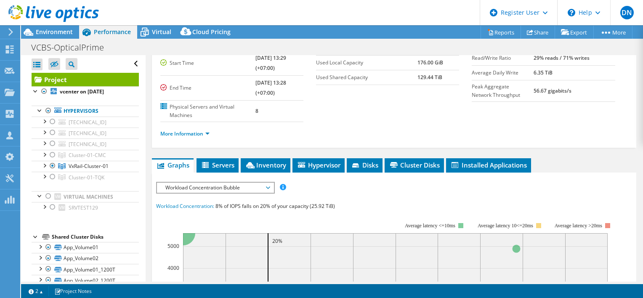
scroll to position [84, 0]
click at [210, 129] on li "More Information" at bounding box center [187, 133] width 54 height 9
click at [208, 130] on link "More Information" at bounding box center [184, 133] width 49 height 7
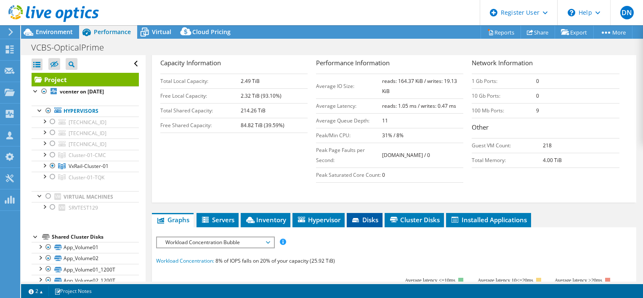
scroll to position [210, 0]
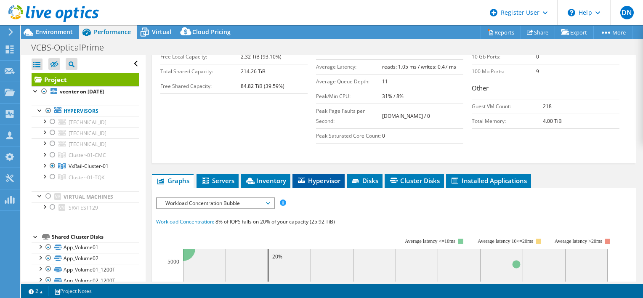
click at [319, 182] on li "Hypervisor" at bounding box center [319, 181] width 52 height 14
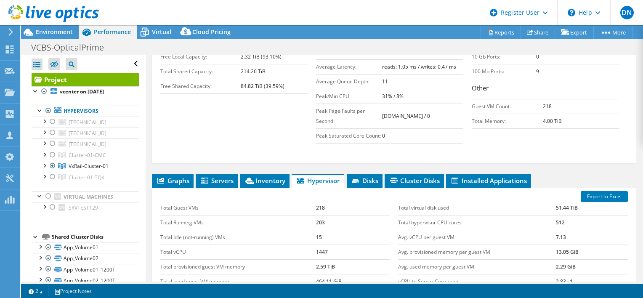
scroll to position [295, 0]
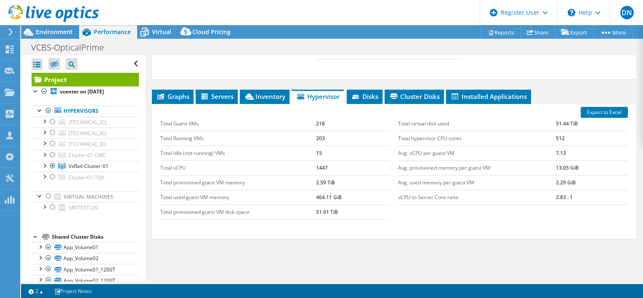
click at [437, 121] on td "Total virtual disk used" at bounding box center [477, 124] width 158 height 15
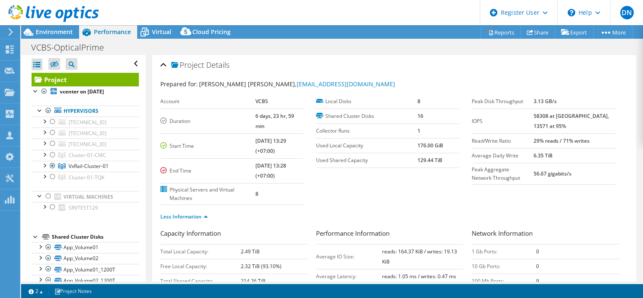
scroll to position [0, 0]
click at [158, 35] on span "Virtual" at bounding box center [161, 32] width 19 height 8
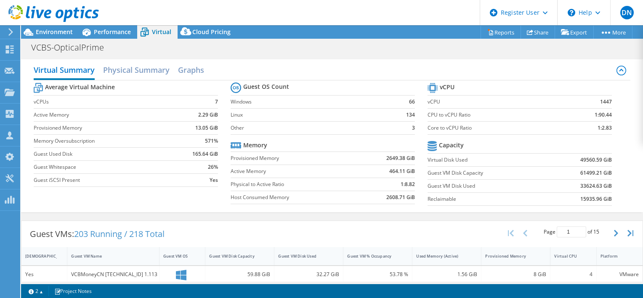
click at [201, 152] on b "165.64 GiB" at bounding box center [205, 154] width 26 height 8
click at [585, 160] on b "49560.59 GiB" at bounding box center [596, 160] width 32 height 8
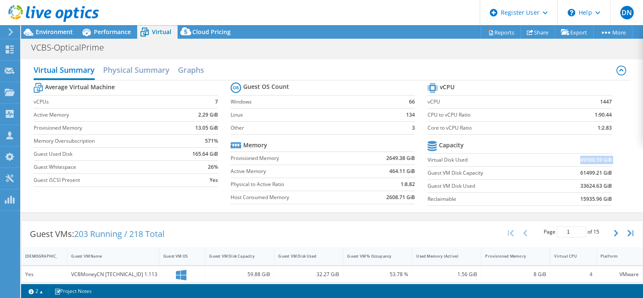
click at [585, 160] on b "49560.59 GiB" at bounding box center [596, 160] width 32 height 8
click at [138, 77] on h2 "Physical Summary" at bounding box center [136, 70] width 66 height 19
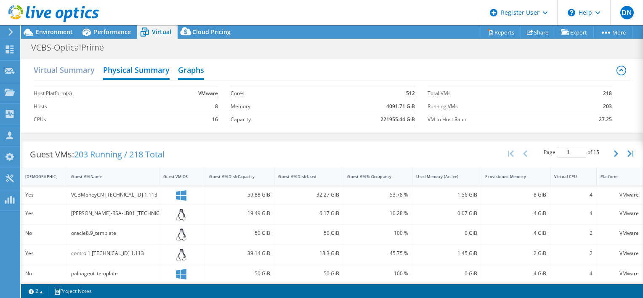
click at [193, 68] on h2 "Graphs" at bounding box center [191, 70] width 26 height 19
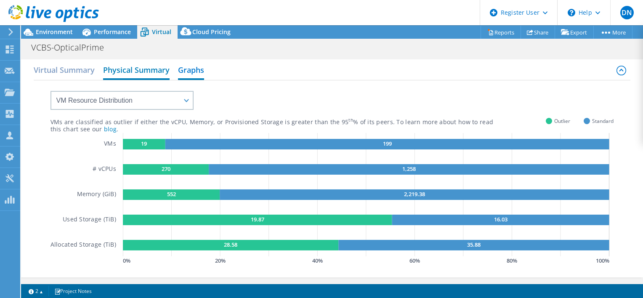
click at [151, 67] on h2 "Physical Summary" at bounding box center [136, 70] width 66 height 19
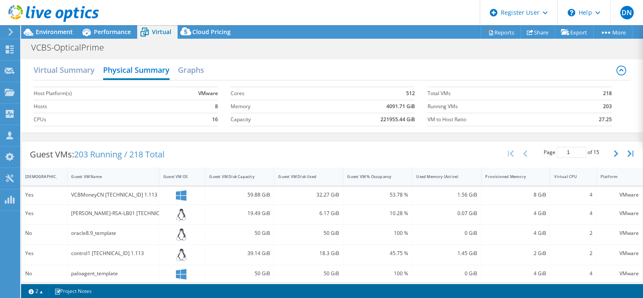
click at [390, 119] on b "221955.44 GiB" at bounding box center [397, 119] width 35 height 8
click at [63, 64] on h2 "Virtual Summary" at bounding box center [64, 70] width 61 height 19
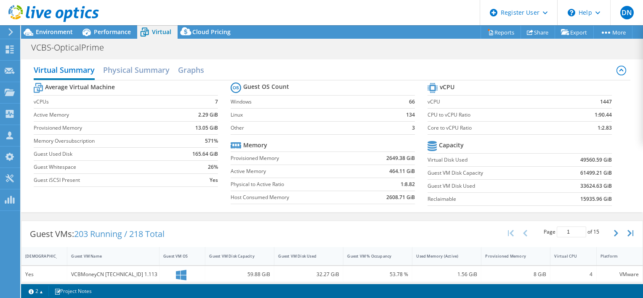
click at [584, 172] on b "61499.21 GiB" at bounding box center [596, 173] width 32 height 8
click at [507, 71] on div "Virtual Summary Physical Summary Graphs" at bounding box center [332, 70] width 597 height 19
click at [136, 70] on h2 "Physical Summary" at bounding box center [136, 70] width 66 height 19
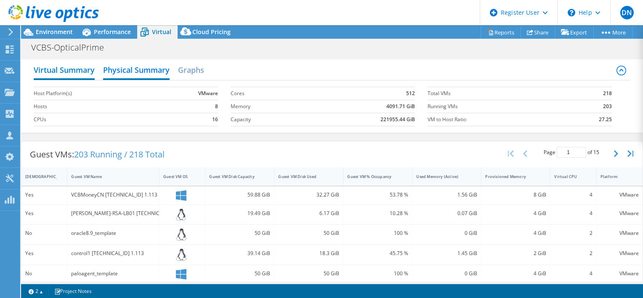
click at [59, 64] on h2 "Virtual Summary" at bounding box center [64, 70] width 61 height 19
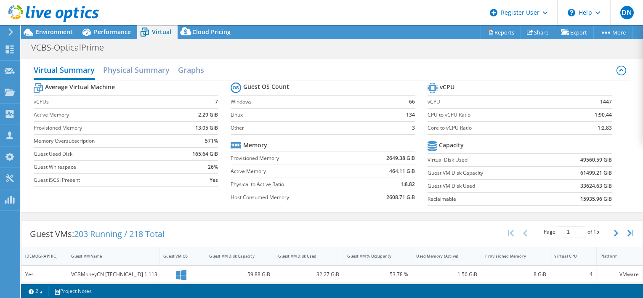
click at [617, 71] on icon at bounding box center [622, 71] width 10 height 10
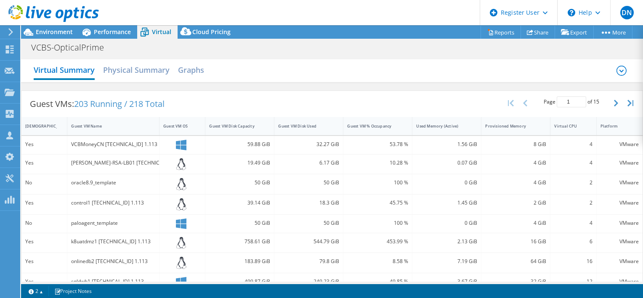
click at [617, 71] on icon at bounding box center [622, 71] width 10 height 10
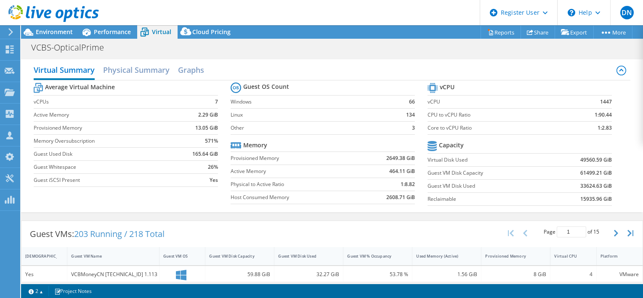
click at [210, 168] on b "26%" at bounding box center [213, 167] width 10 height 8
click at [210, 151] on b "165.64 GiB" at bounding box center [205, 154] width 26 height 8
click at [497, 35] on link "Reports" at bounding box center [501, 32] width 40 height 13
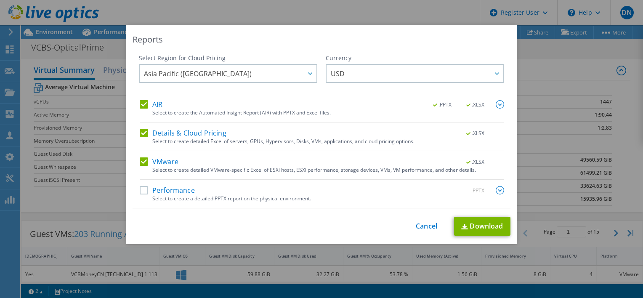
click at [140, 135] on label "Details & Cloud Pricing" at bounding box center [183, 133] width 87 height 8
click at [0, 0] on input "Details & Cloud Pricing" at bounding box center [0, 0] width 0 height 0
click at [140, 154] on div "AIR .PPTX .XLSX Select to create the Automated Insight Report (AIR) with PPTX a…" at bounding box center [322, 154] width 364 height 108
click at [140, 169] on div "VMware .XLSX Select to create detailed VMware-specific Excel of ESXi hosts, ESX…" at bounding box center [322, 168] width 364 height 22
click at [140, 158] on label "VMware" at bounding box center [159, 161] width 39 height 8
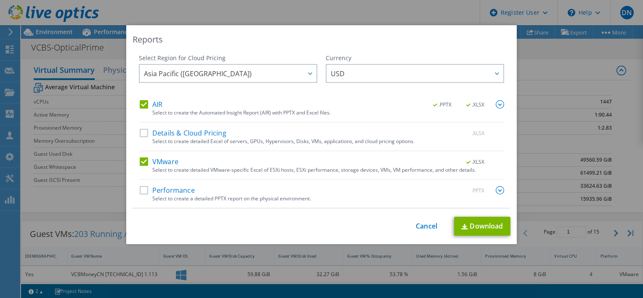
click at [0, 0] on input "VMware" at bounding box center [0, 0] width 0 height 0
click at [499, 102] on img at bounding box center [500, 104] width 8 height 8
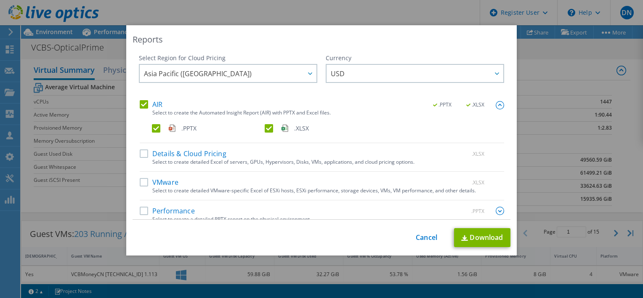
click at [266, 125] on label ".XLSX" at bounding box center [320, 128] width 111 height 8
click at [0, 0] on input ".XLSX" at bounding box center [0, 0] width 0 height 0
click at [488, 238] on link "Download" at bounding box center [482, 237] width 56 height 19
click at [526, 74] on div "Reports Select Region for Cloud Pricing Asia Pacific ([GEOGRAPHIC_DATA]) [GEOGR…" at bounding box center [321, 148] width 643 height 247
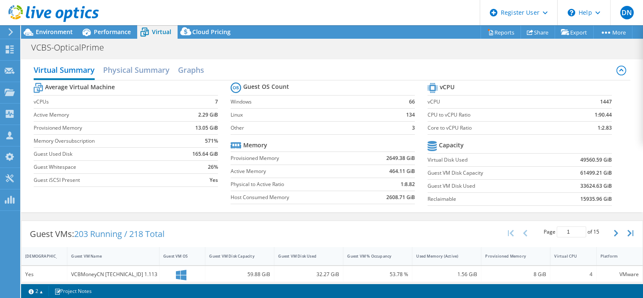
click at [475, 56] on div "Virtual Summary Physical Summary Graphs Average Virtual Machine vCPUs 7 Active …" at bounding box center [332, 135] width 622 height 161
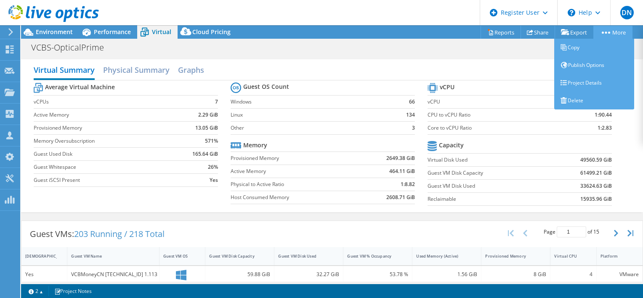
click at [608, 35] on link "More" at bounding box center [612, 32] width 39 height 13
click at [569, 48] on link "Copy" at bounding box center [594, 48] width 80 height 18
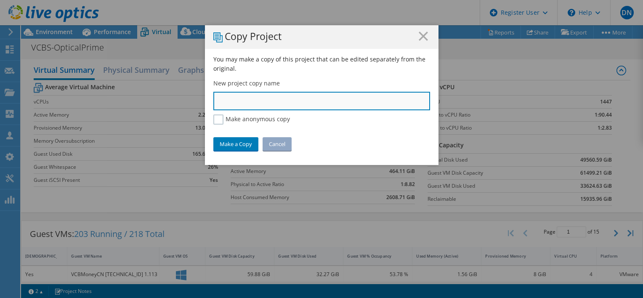
click at [283, 103] on input "text" at bounding box center [321, 101] width 217 height 19
click at [248, 99] on input "VCBS-VxRail Cluster" at bounding box center [321, 101] width 217 height 19
type input "VCBS-VxRail-Cluster"
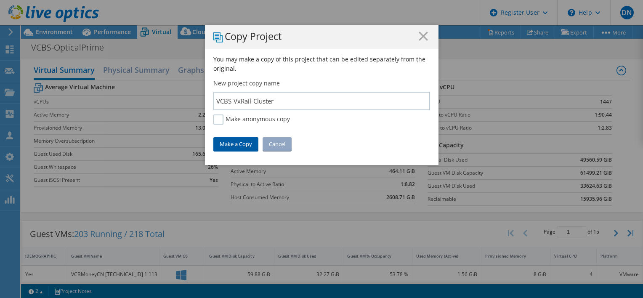
click at [229, 141] on link "Make a Copy" at bounding box center [235, 143] width 45 height 13
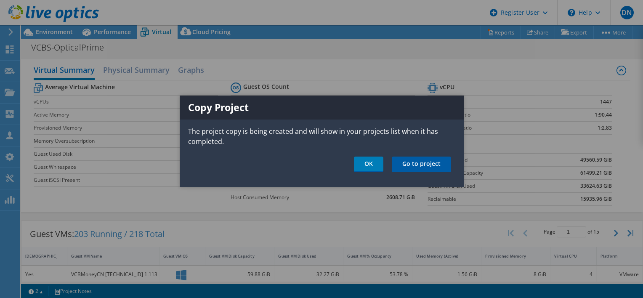
click at [407, 162] on link "Go to project" at bounding box center [421, 165] width 59 height 16
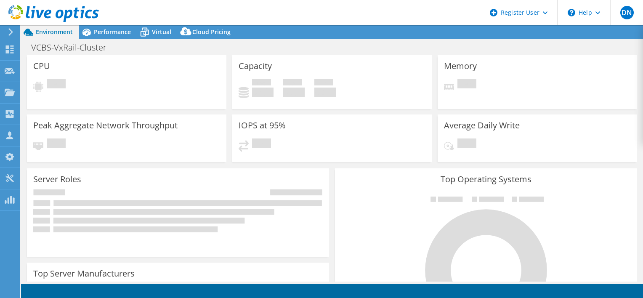
select select "USD"
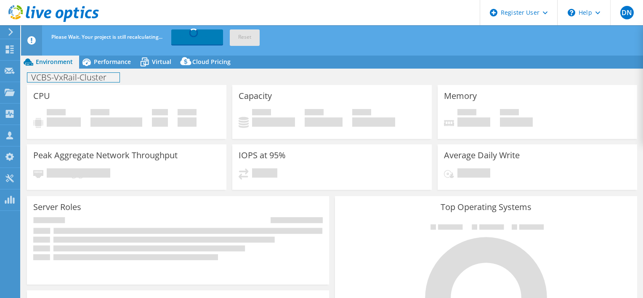
click at [119, 69] on div "VCBS-VxRail-Cluster Print" at bounding box center [332, 77] width 622 height 16
click at [118, 61] on span "Performance" at bounding box center [112, 62] width 37 height 8
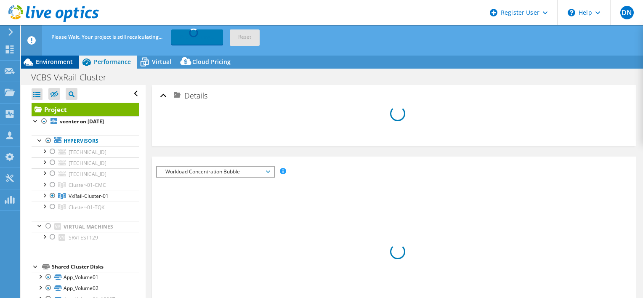
click at [58, 62] on span "Environment" at bounding box center [54, 62] width 37 height 8
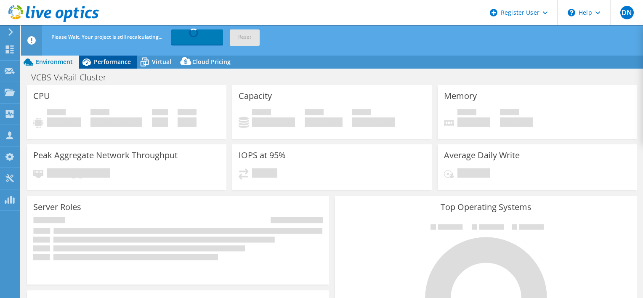
click at [120, 64] on span "Performance" at bounding box center [112, 62] width 37 height 8
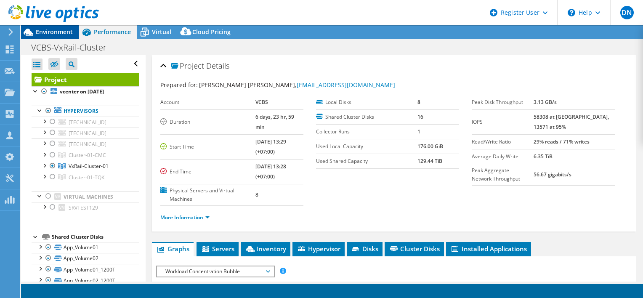
click at [57, 29] on span "Environment" at bounding box center [54, 32] width 37 height 8
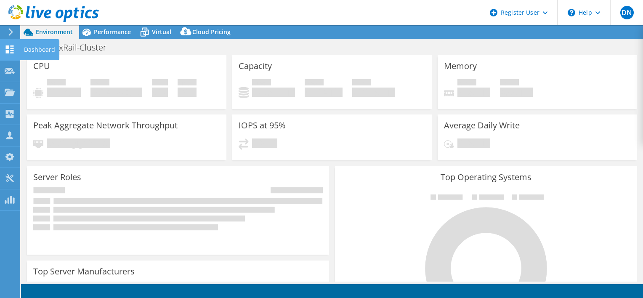
click at [33, 51] on div "Dashboard" at bounding box center [40, 49] width 40 height 21
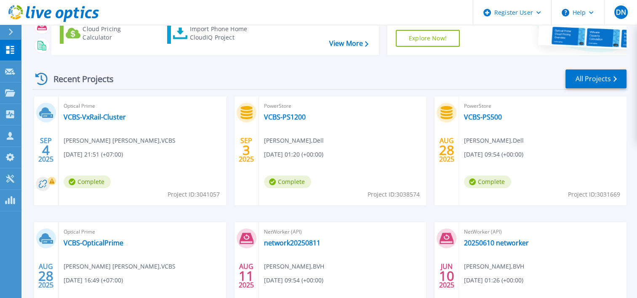
scroll to position [126, 0]
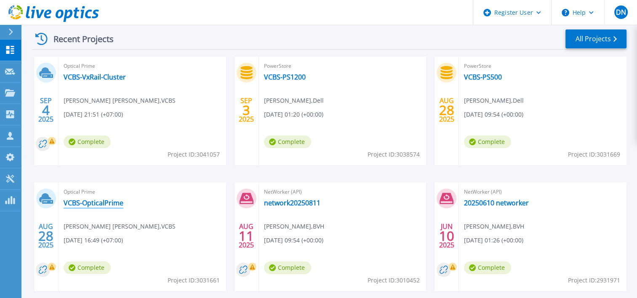
click at [119, 204] on link "VCBS-OpticalPrime" at bounding box center [94, 203] width 60 height 8
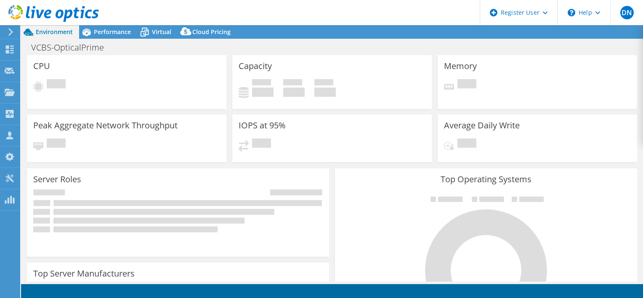
select select "USD"
select select "[GEOGRAPHIC_DATA]"
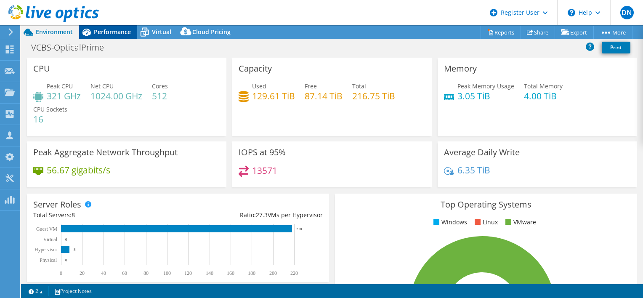
click at [114, 32] on span "Performance" at bounding box center [112, 32] width 37 height 8
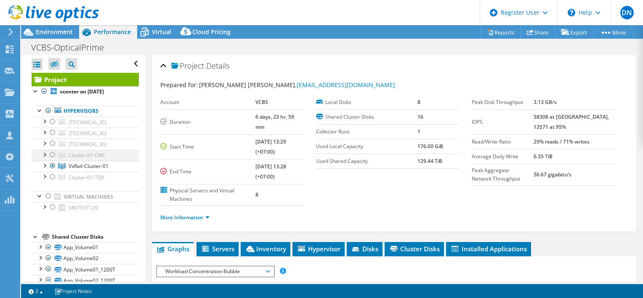
click at [52, 155] on div at bounding box center [52, 155] width 8 height 10
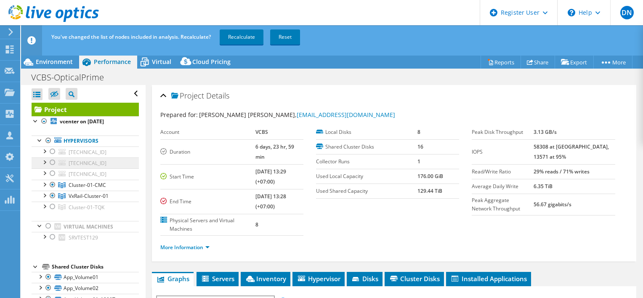
drag, startPoint x: 52, startPoint y: 162, endPoint x: 54, endPoint y: 168, distance: 6.3
click at [52, 162] on div at bounding box center [52, 162] width 8 height 10
click at [54, 162] on div at bounding box center [52, 162] width 8 height 10
click at [52, 196] on div at bounding box center [52, 196] width 8 height 10
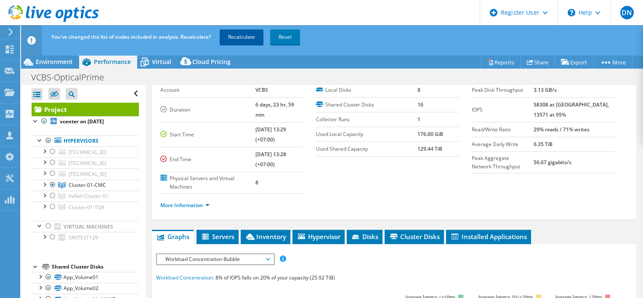
click at [238, 40] on link "Recalculate" at bounding box center [242, 36] width 44 height 15
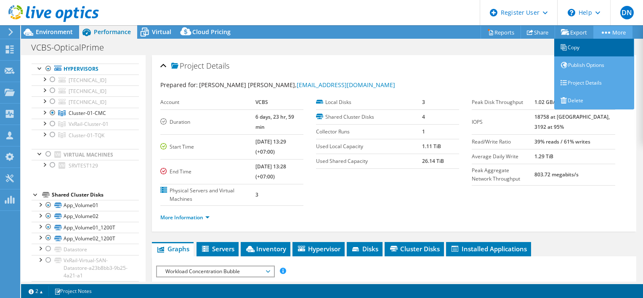
click at [571, 50] on link "Copy" at bounding box center [594, 48] width 80 height 18
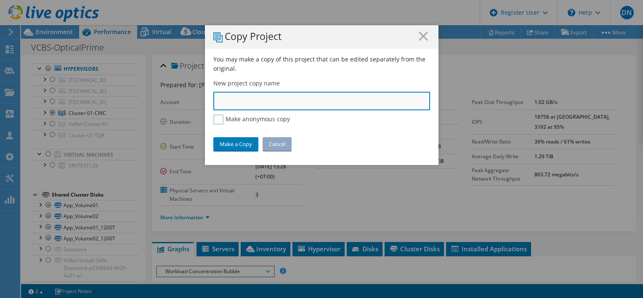
click at [230, 104] on input "text" at bounding box center [321, 101] width 217 height 19
type input "VCBS-CMC-Cluster"
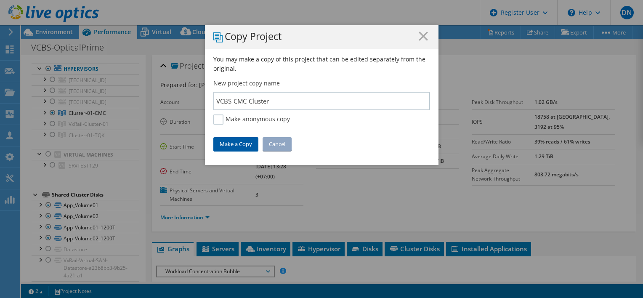
click at [244, 144] on link "Make a Copy" at bounding box center [235, 143] width 45 height 13
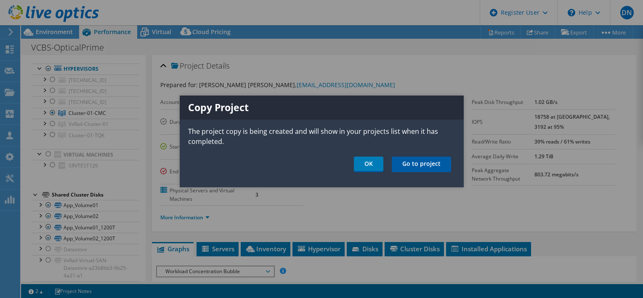
click at [407, 165] on link "Go to project" at bounding box center [421, 165] width 59 height 16
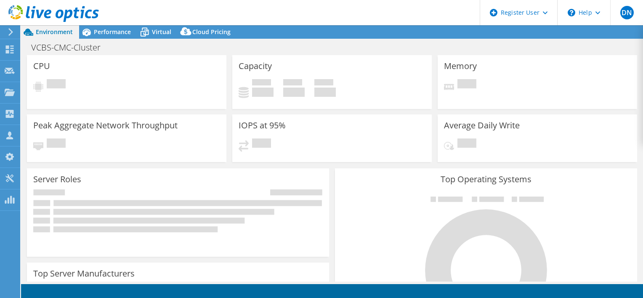
select select "USD"
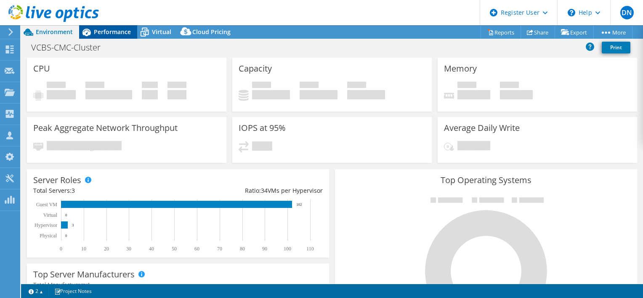
click at [114, 34] on span "Performance" at bounding box center [112, 32] width 37 height 8
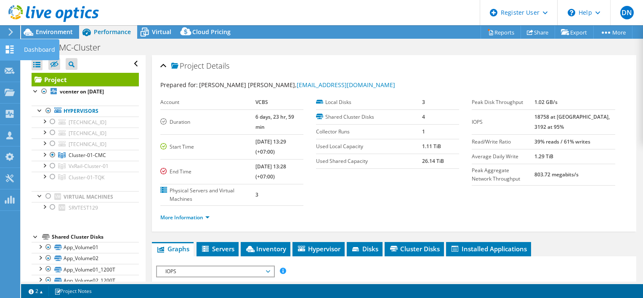
click at [32, 51] on div "Dashboard" at bounding box center [40, 49] width 40 height 21
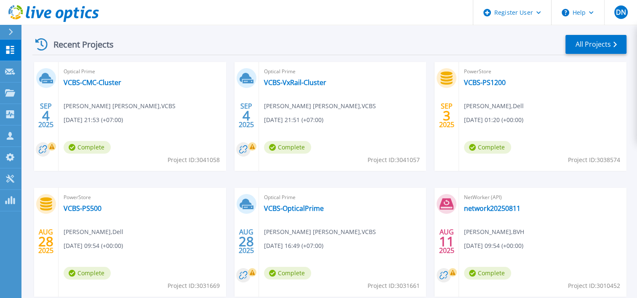
scroll to position [126, 0]
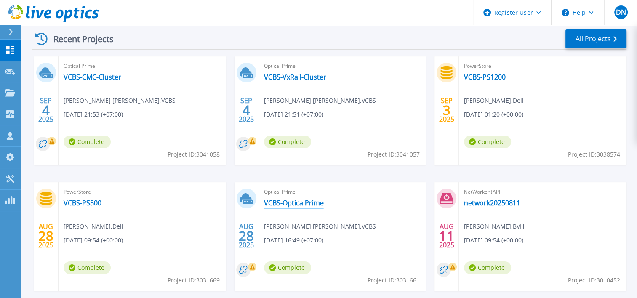
click at [281, 205] on link "VCBS-OpticalPrime" at bounding box center [294, 203] width 60 height 8
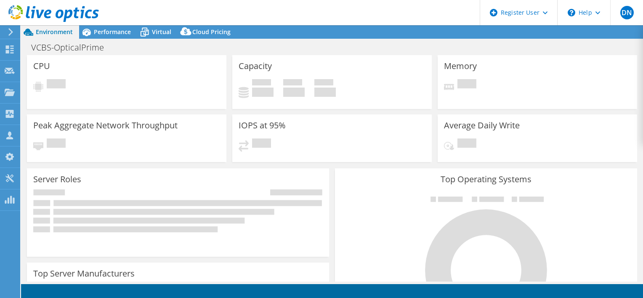
select select "[GEOGRAPHIC_DATA]"
select select "USD"
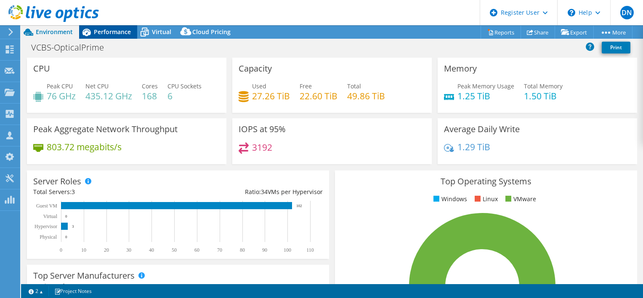
click at [111, 35] on span "Performance" at bounding box center [112, 32] width 37 height 8
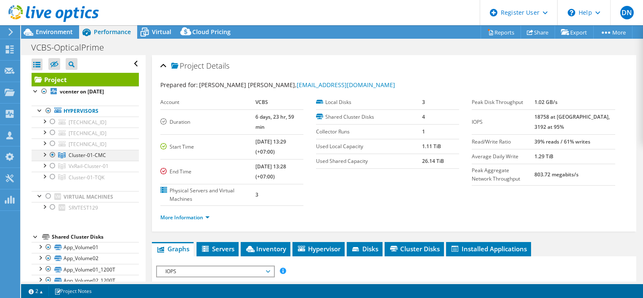
click at [53, 154] on div at bounding box center [52, 155] width 8 height 10
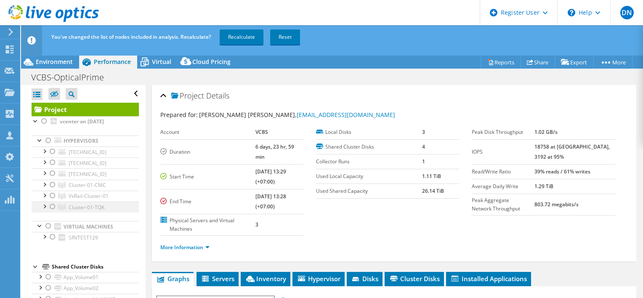
click at [53, 209] on div at bounding box center [52, 207] width 8 height 10
click at [241, 35] on link "Recalculate" at bounding box center [242, 36] width 44 height 15
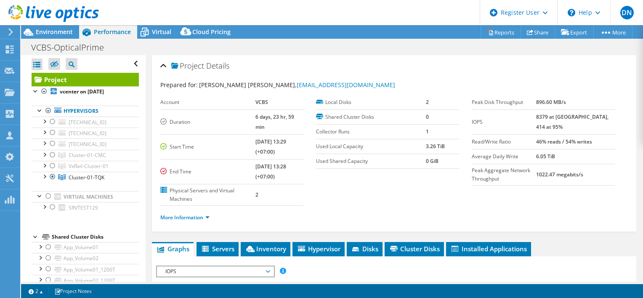
click at [574, 49] on div "VCBS-OpticalPrime Print" at bounding box center [332, 48] width 622 height 16
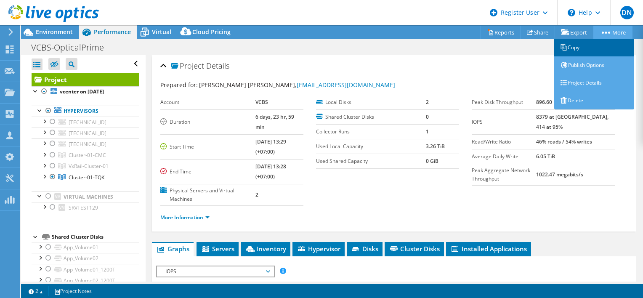
click at [572, 48] on link "Copy" at bounding box center [594, 48] width 80 height 18
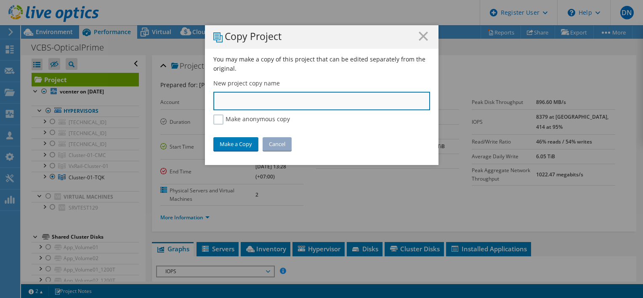
click at [244, 105] on input "text" at bounding box center [321, 101] width 217 height 19
type input "VCBS-TQK-Cluster"
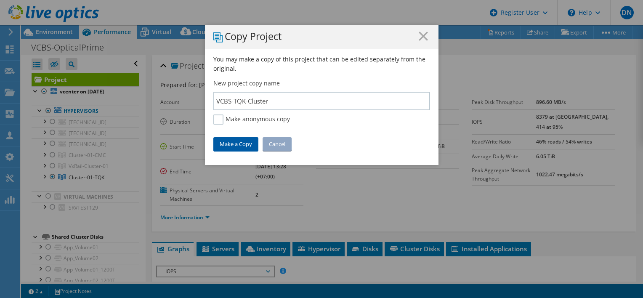
click at [231, 143] on link "Make a Copy" at bounding box center [235, 143] width 45 height 13
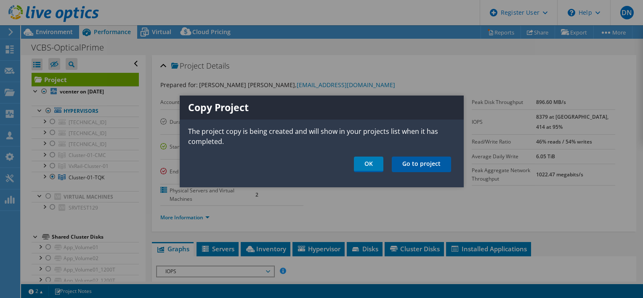
click at [412, 165] on link "Go to project" at bounding box center [421, 165] width 59 height 16
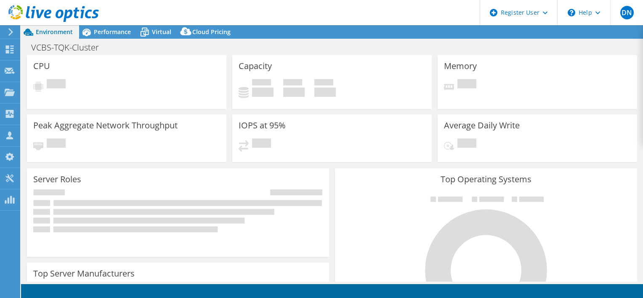
select select "USD"
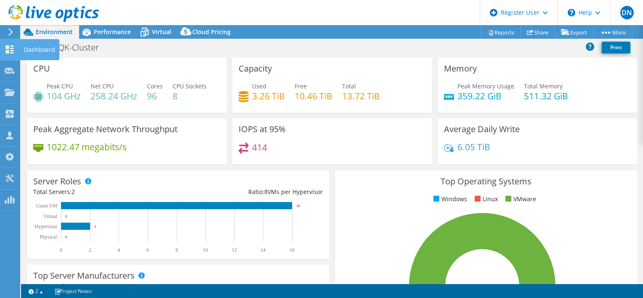
click at [34, 51] on div "Dashboard" at bounding box center [40, 49] width 40 height 21
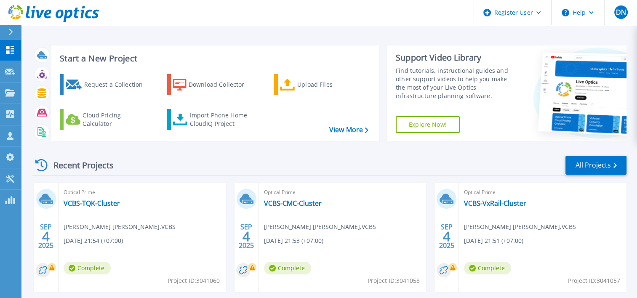
scroll to position [42, 0]
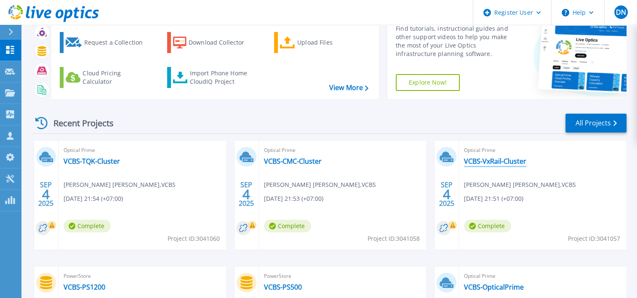
click at [503, 162] on link "VCBS-VxRail-Cluster" at bounding box center [495, 161] width 62 height 8
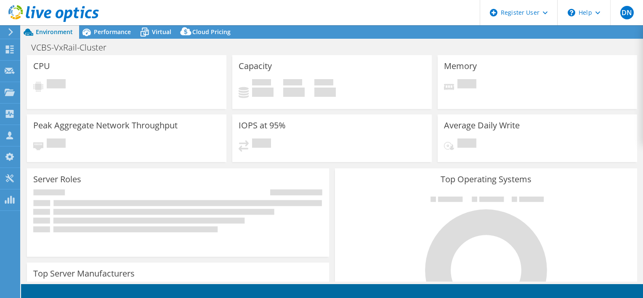
select select "USD"
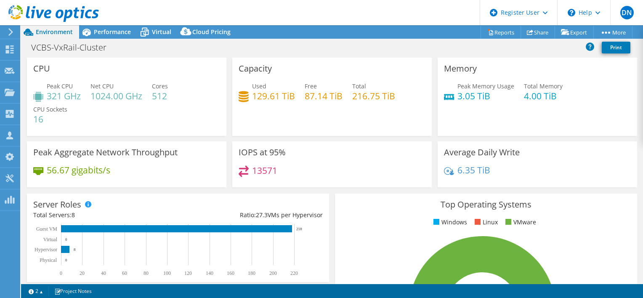
click at [269, 96] on h4 "129.61 TiB" at bounding box center [273, 95] width 43 height 9
drag, startPoint x: 269, startPoint y: 96, endPoint x: 285, endPoint y: 104, distance: 17.5
click at [285, 104] on div "Used 129.61 TiB Free 87.14 TiB Total 216.75 TiB" at bounding box center [332, 95] width 187 height 27
click at [266, 97] on h4 "129.61 TiB" at bounding box center [273, 95] width 43 height 9
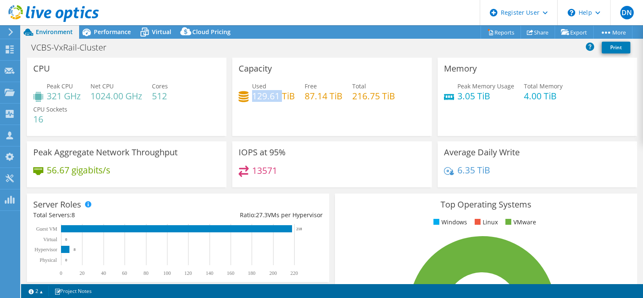
click at [266, 97] on h4 "129.61 TiB" at bounding box center [273, 95] width 43 height 9
drag, startPoint x: 266, startPoint y: 97, endPoint x: 279, endPoint y: 111, distance: 19.3
click at [279, 111] on div "Capacity Used 129.61 TiB Free 87.14 TiB Total 216.75 TiB" at bounding box center [331, 97] width 199 height 78
drag, startPoint x: 251, startPoint y: 98, endPoint x: 283, endPoint y: 98, distance: 32.0
click at [283, 98] on h4 "129.61 TiB" at bounding box center [273, 95] width 43 height 9
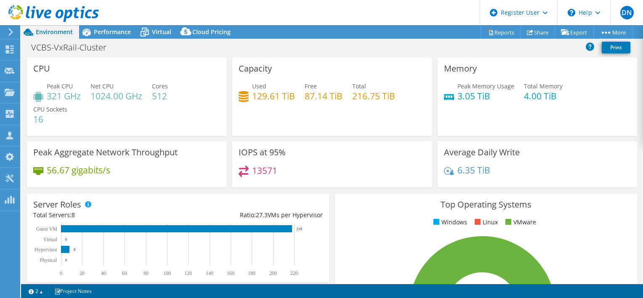
drag, startPoint x: 283, startPoint y: 98, endPoint x: 286, endPoint y: 129, distance: 30.5
click at [286, 129] on div "Capacity Used 129.61 TiB Free 87.14 TiB Total 216.75 TiB" at bounding box center [331, 97] width 199 height 78
click at [120, 35] on span "Performance" at bounding box center [112, 32] width 37 height 8
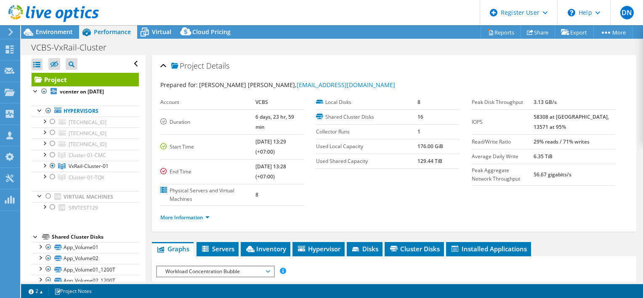
click at [422, 160] on b "129.44 TiB" at bounding box center [430, 160] width 25 height 7
drag, startPoint x: 422, startPoint y: 160, endPoint x: 419, endPoint y: 181, distance: 20.5
click at [418, 181] on section "Account VCBS Duration 6 days, 23 hr, 59 min Start Time [DATE] 13:29 (+07:00) En…" at bounding box center [316, 150] width 312 height 111
click at [429, 161] on b "129.44 TiB" at bounding box center [430, 160] width 25 height 7
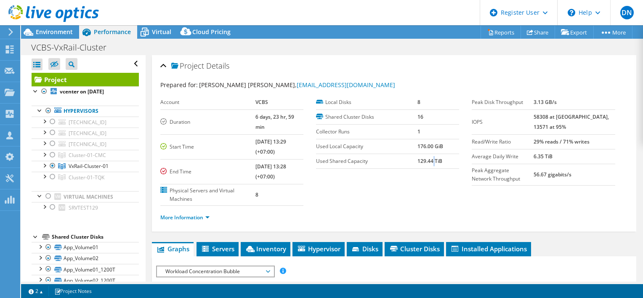
click at [429, 161] on b "129.44 TiB" at bounding box center [430, 160] width 25 height 7
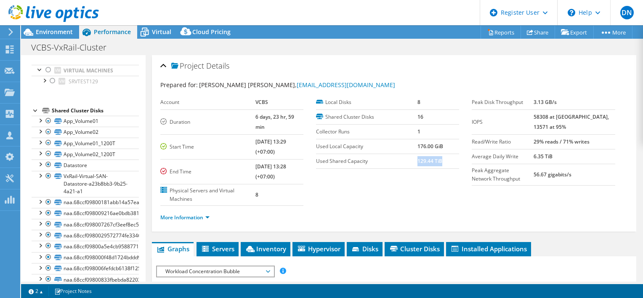
scroll to position [160, 0]
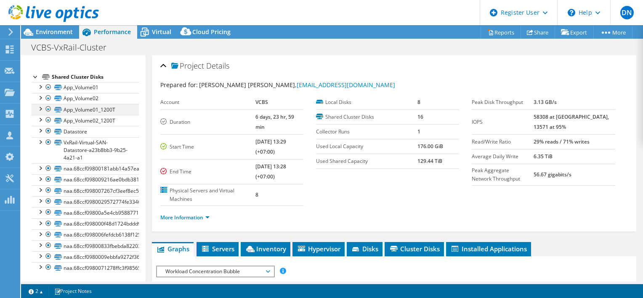
click at [42, 109] on div at bounding box center [40, 108] width 8 height 8
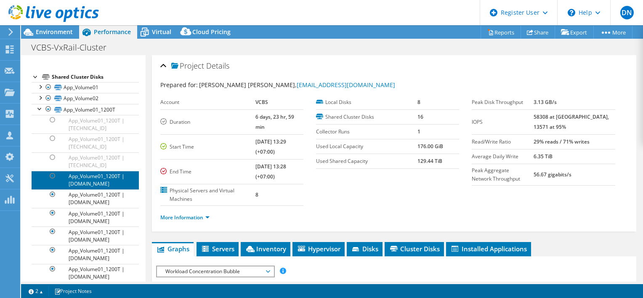
click at [111, 185] on link "App_Volume01_1200T | [DOMAIN_NAME]" at bounding box center [85, 180] width 107 height 19
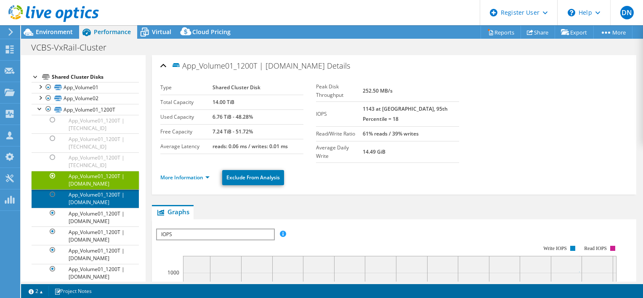
click at [91, 202] on link "App_Volume01_1200T | [DOMAIN_NAME]" at bounding box center [85, 198] width 107 height 19
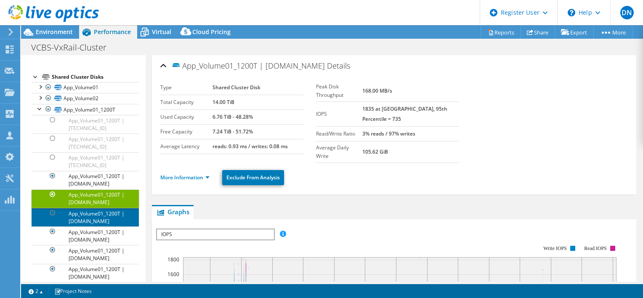
click at [104, 226] on link "App_Volume01_1200T | [DOMAIN_NAME]" at bounding box center [85, 217] width 107 height 19
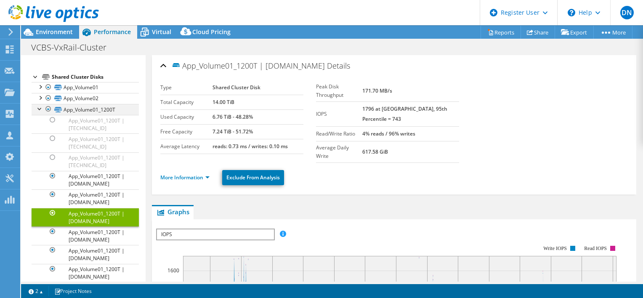
click at [39, 106] on div at bounding box center [40, 108] width 8 height 8
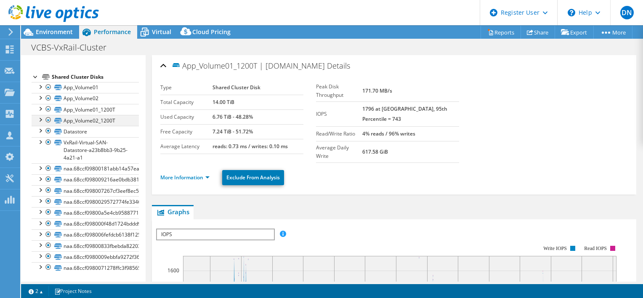
click at [40, 117] on div at bounding box center [40, 119] width 8 height 8
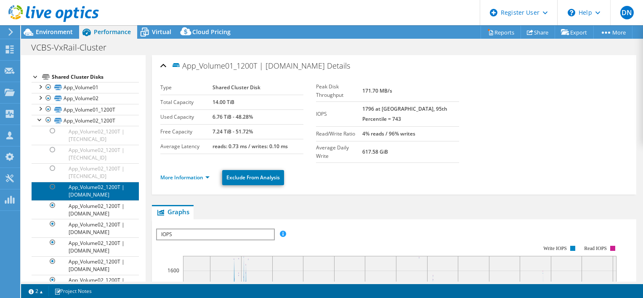
click at [98, 189] on link "App_Volume02_1200T | [DOMAIN_NAME]" at bounding box center [85, 191] width 107 height 19
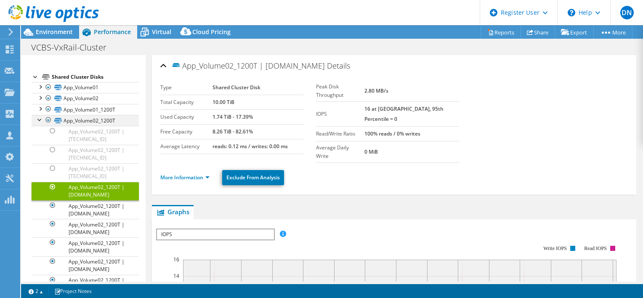
click at [37, 118] on div at bounding box center [40, 119] width 8 height 8
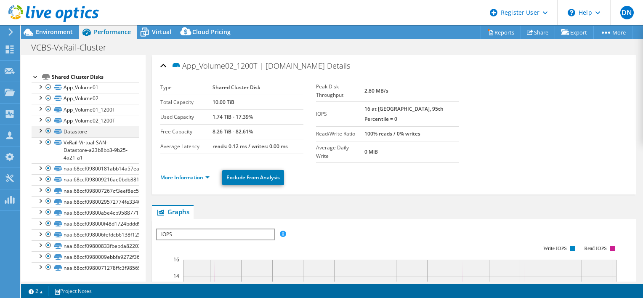
click at [39, 131] on div at bounding box center [40, 130] width 8 height 8
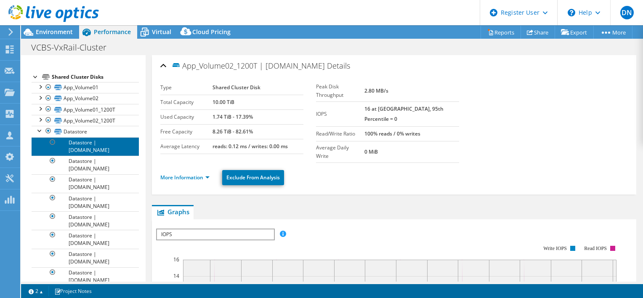
click at [79, 146] on link "Datastore | dc-vxrail-02.vcbs.com" at bounding box center [85, 146] width 107 height 19
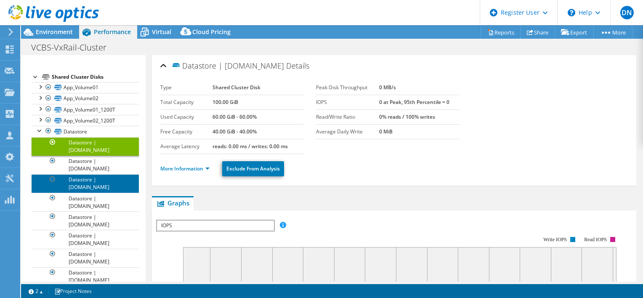
click at [88, 178] on link "Datastore | dc-vxrail-04.vcbs.com" at bounding box center [85, 183] width 107 height 19
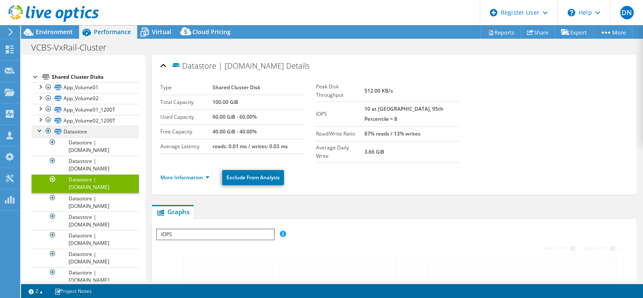
click at [37, 130] on div at bounding box center [40, 130] width 8 height 8
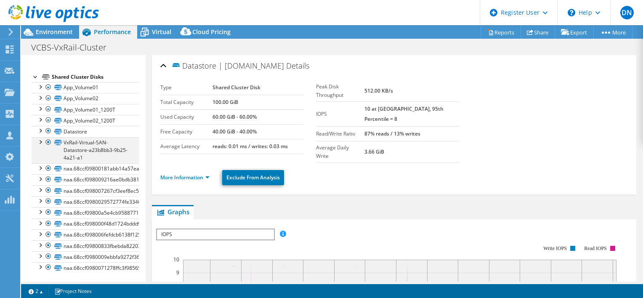
click at [40, 141] on div at bounding box center [40, 141] width 8 height 8
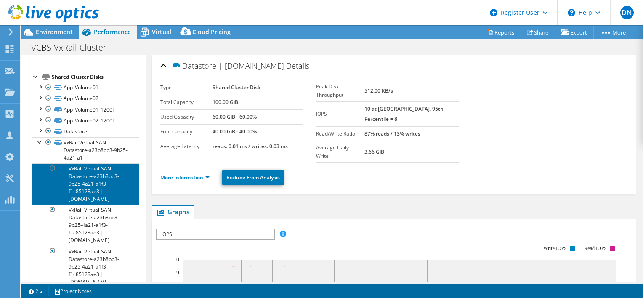
click at [94, 178] on link "VxRail-Virtual-SAN-Datastore-a23b8bb3-9b25-4a21-a1f3-f1c85128ae3 | dc-vxrail-02…" at bounding box center [85, 183] width 107 height 41
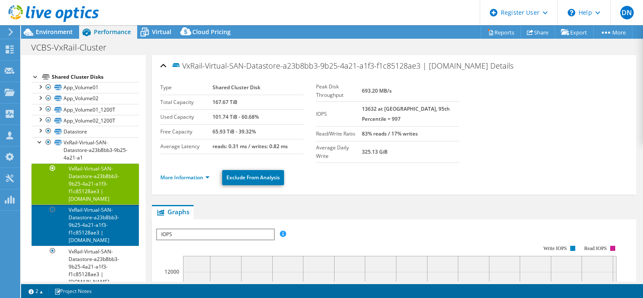
click at [98, 220] on link "VxRail-Virtual-SAN-Datastore-a23b8bb3-9b25-4a21-a1f3-f1c85128ae3 | [DOMAIN_NAME]" at bounding box center [85, 225] width 107 height 41
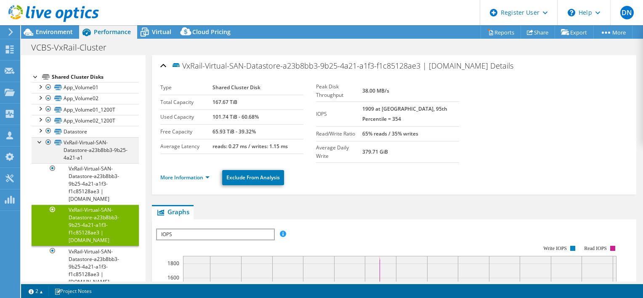
click at [40, 142] on div at bounding box center [40, 141] width 8 height 8
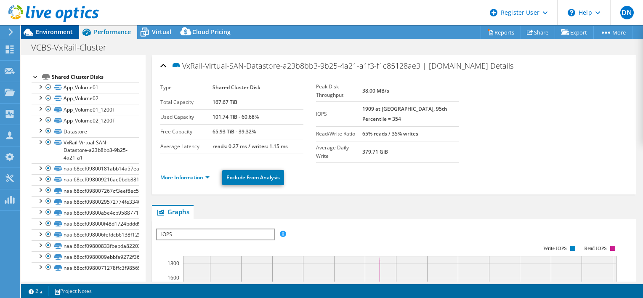
click at [50, 37] on div "Environment" at bounding box center [50, 31] width 58 height 13
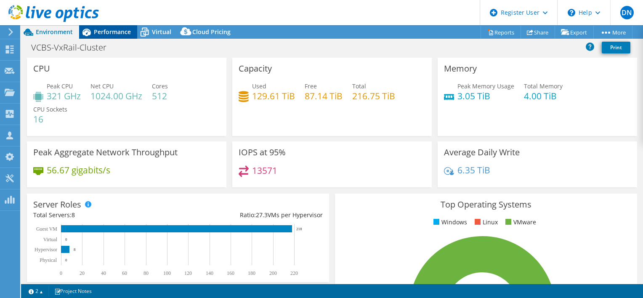
click at [112, 34] on span "Performance" at bounding box center [112, 32] width 37 height 8
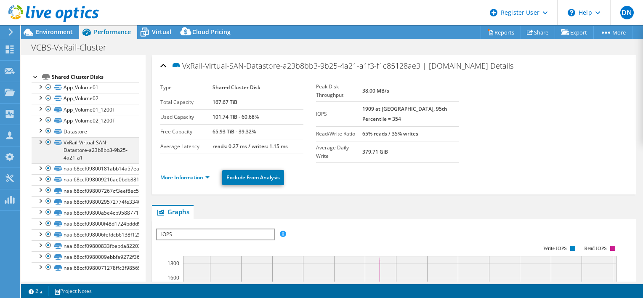
click at [41, 139] on div at bounding box center [40, 141] width 8 height 8
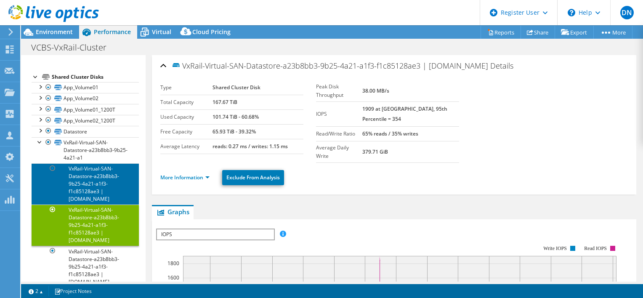
click at [96, 173] on link "VxRail-Virtual-SAN-Datastore-a23b8bb3-9b25-4a21-a1f3-f1c85128ae3 | [DOMAIN_NAME]" at bounding box center [85, 183] width 107 height 41
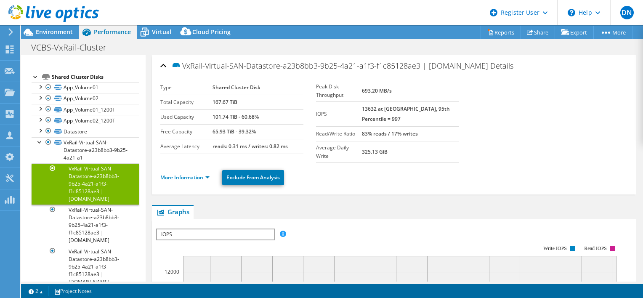
click at [231, 114] on b "101.74 TiB - 60.68%" at bounding box center [236, 116] width 46 height 7
click at [39, 142] on div at bounding box center [40, 141] width 8 height 8
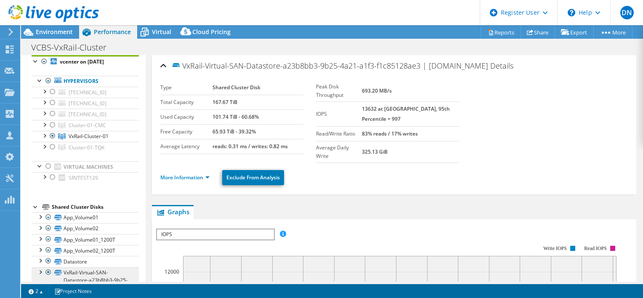
scroll to position [0, 0]
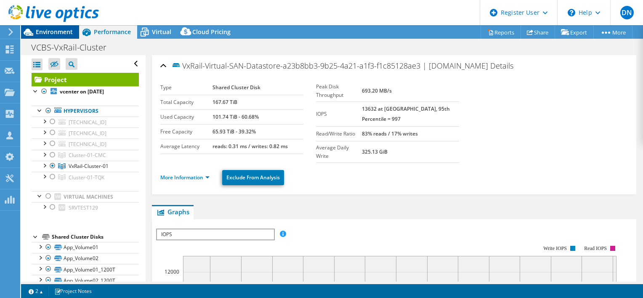
click at [57, 34] on span "Environment" at bounding box center [54, 32] width 37 height 8
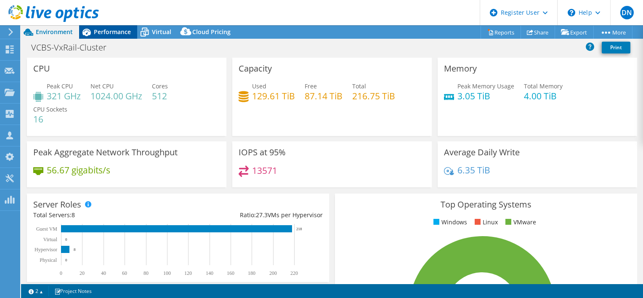
click at [117, 35] on span "Performance" at bounding box center [112, 32] width 37 height 8
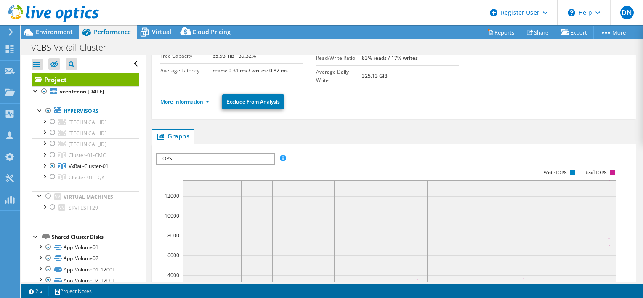
scroll to position [84, 0]
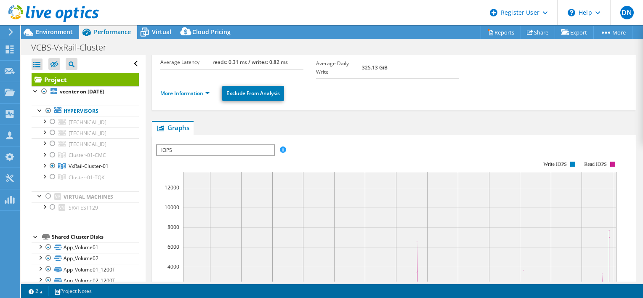
click at [217, 146] on span "IOPS" at bounding box center [215, 150] width 117 height 10
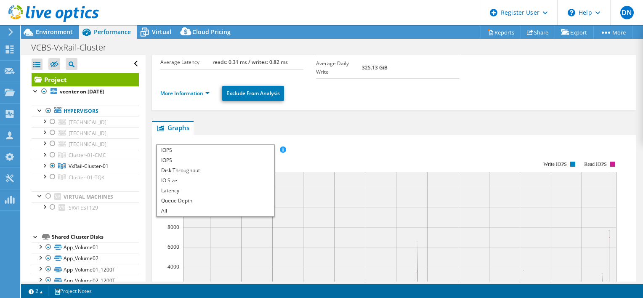
click at [327, 149] on rect at bounding box center [387, 233] width 463 height 168
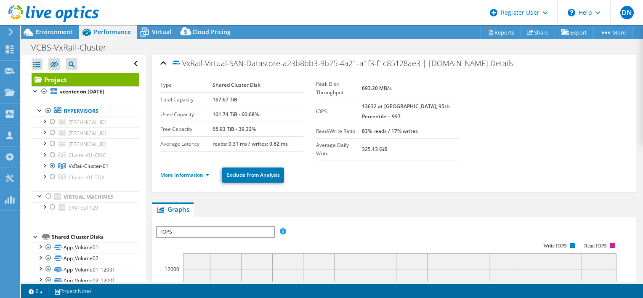
scroll to position [0, 0]
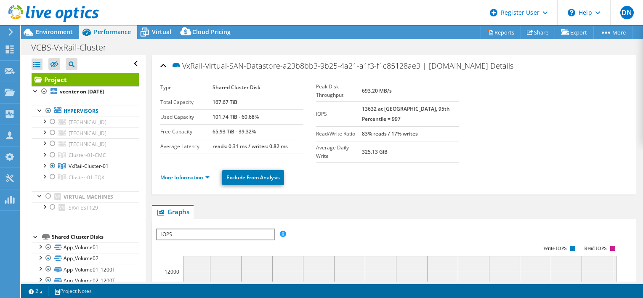
click at [208, 174] on link "More Information" at bounding box center [184, 177] width 49 height 7
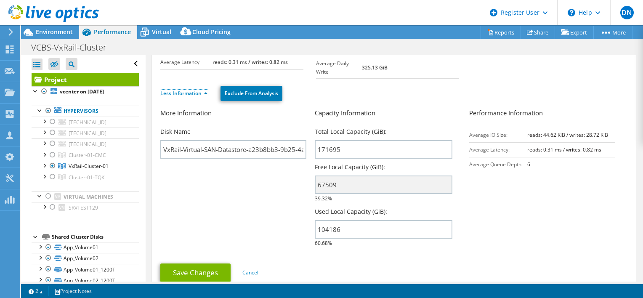
scroll to position [42, 0]
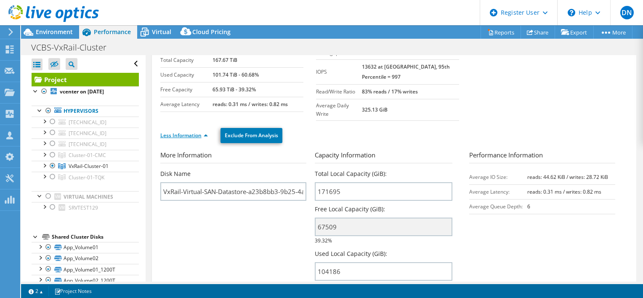
click at [207, 132] on link "Less Information" at bounding box center [184, 135] width 48 height 7
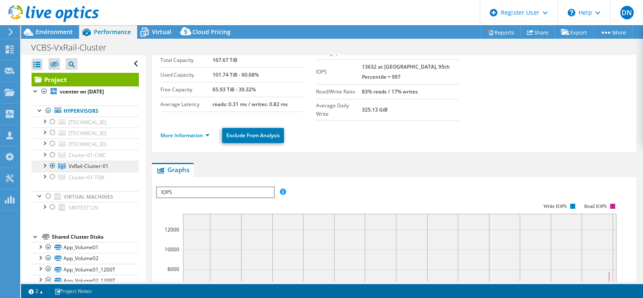
click at [101, 165] on span "VxRail-Cluster-01" at bounding box center [89, 165] width 40 height 7
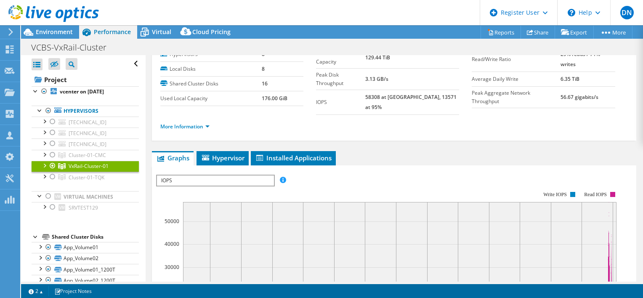
scroll to position [0, 0]
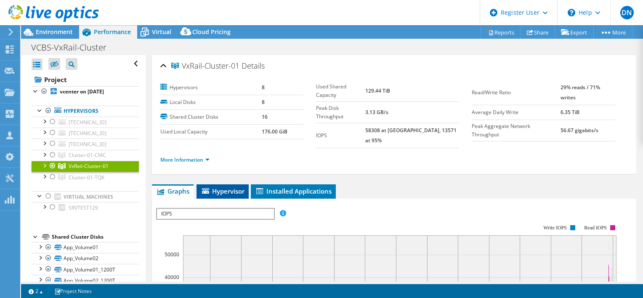
click at [234, 187] on span "Hypervisor" at bounding box center [223, 191] width 44 height 8
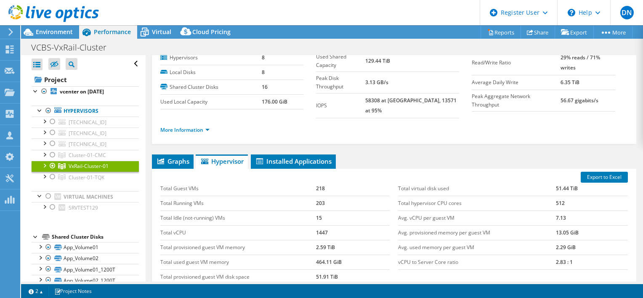
scroll to position [42, 0]
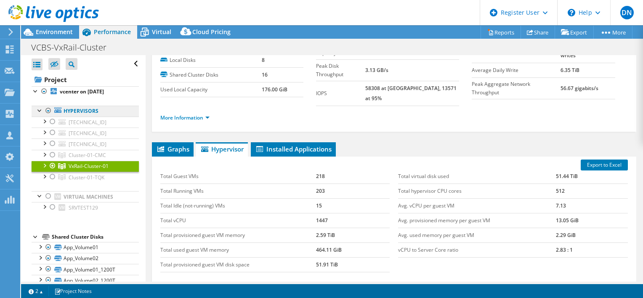
click at [87, 110] on link "Hypervisors" at bounding box center [85, 111] width 107 height 11
click at [74, 110] on link "Hypervisors" at bounding box center [85, 111] width 107 height 11
click at [173, 145] on span "Graphs" at bounding box center [172, 149] width 33 height 8
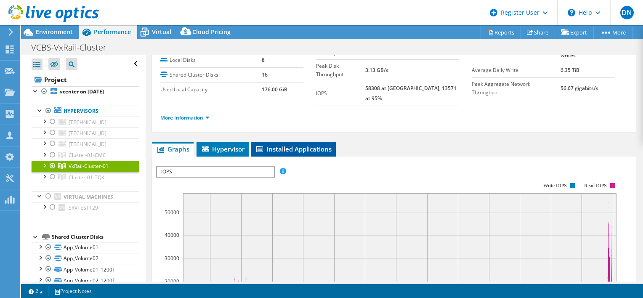
click at [293, 147] on li "Installed Applications" at bounding box center [293, 149] width 85 height 14
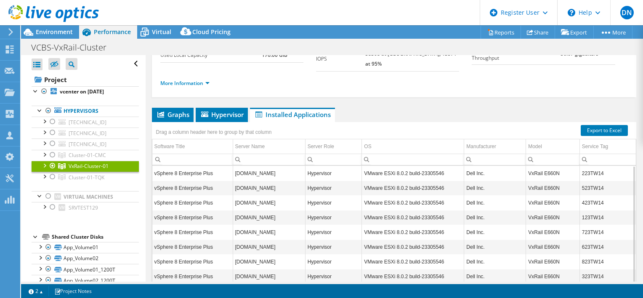
scroll to position [36, 0]
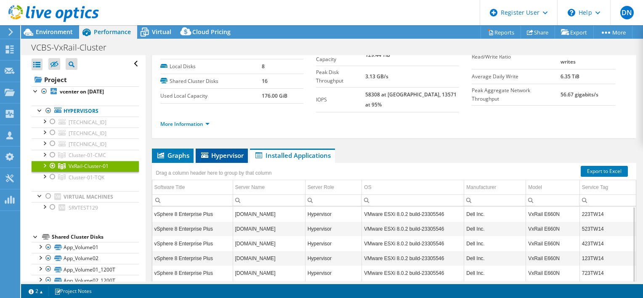
click at [231, 151] on span "Hypervisor" at bounding box center [222, 155] width 44 height 8
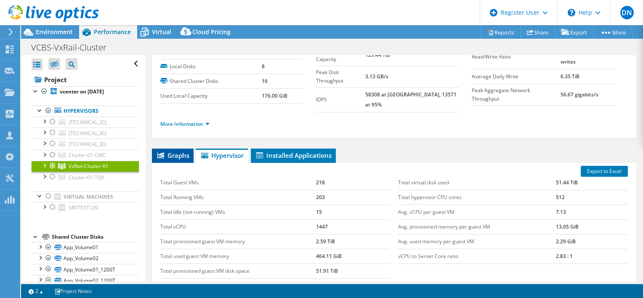
click at [178, 151] on span "Graphs" at bounding box center [172, 155] width 33 height 8
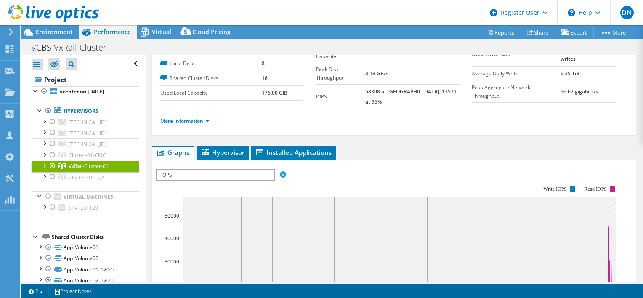
scroll to position [0, 0]
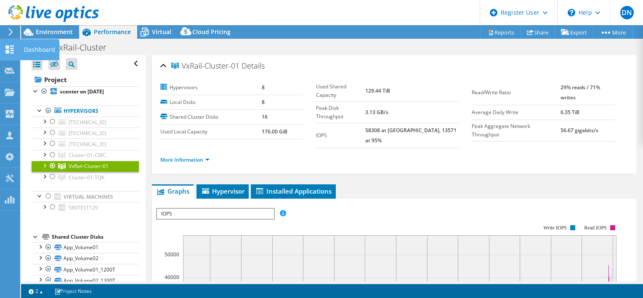
click at [34, 48] on div "Dashboard" at bounding box center [40, 49] width 40 height 21
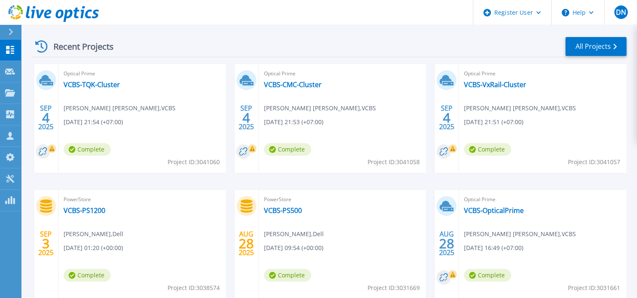
scroll to position [168, 0]
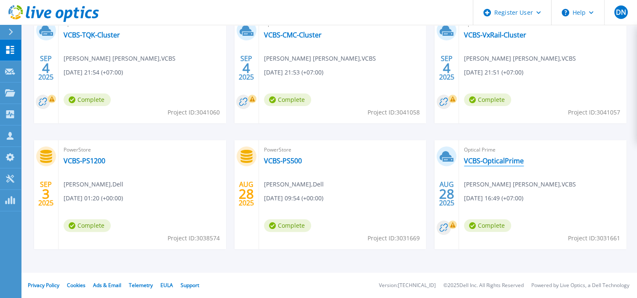
click at [482, 162] on link "VCBS-OpticalPrime" at bounding box center [494, 161] width 60 height 8
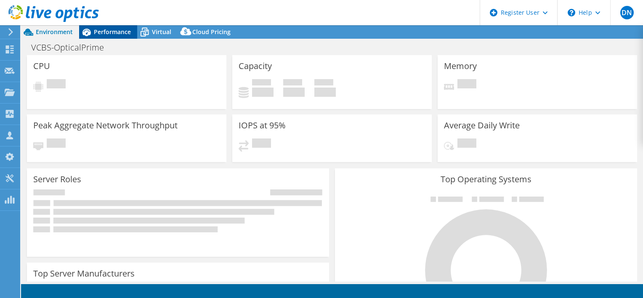
click at [109, 33] on span "Performance" at bounding box center [112, 32] width 37 height 8
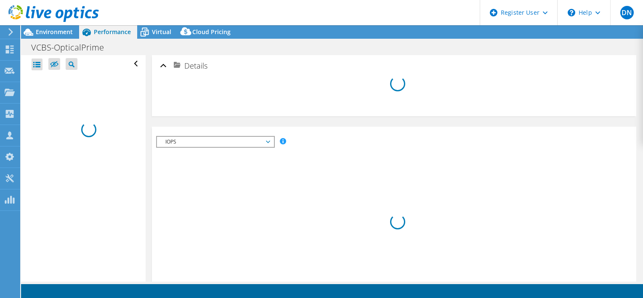
select select "[GEOGRAPHIC_DATA]"
select select "USD"
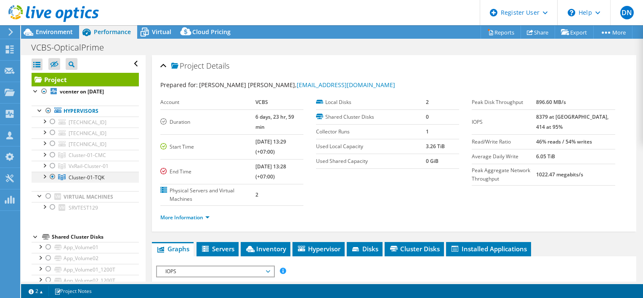
click at [51, 175] on div at bounding box center [52, 177] width 8 height 10
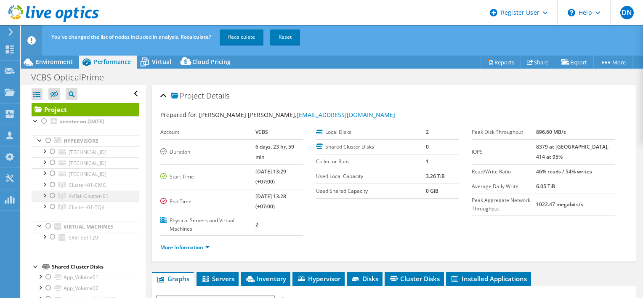
click at [53, 194] on div at bounding box center [52, 196] width 8 height 10
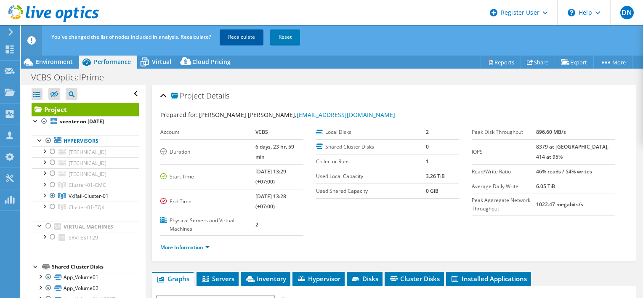
click at [237, 40] on link "Recalculate" at bounding box center [242, 36] width 44 height 15
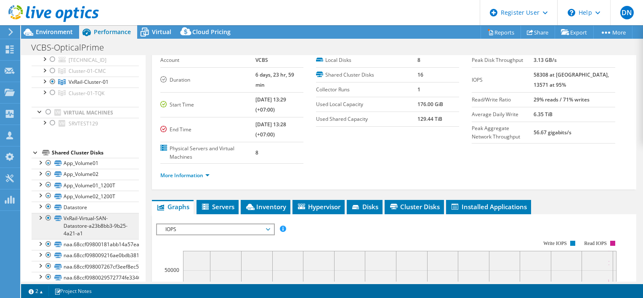
scroll to position [126, 0]
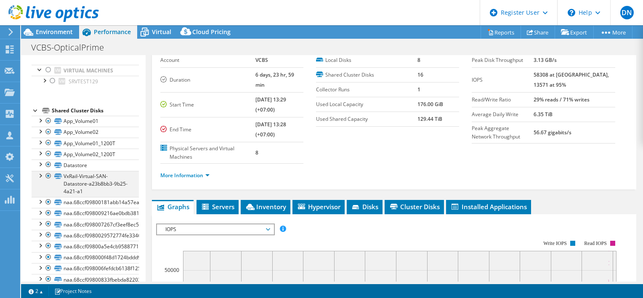
click at [40, 174] on div at bounding box center [40, 175] width 8 height 8
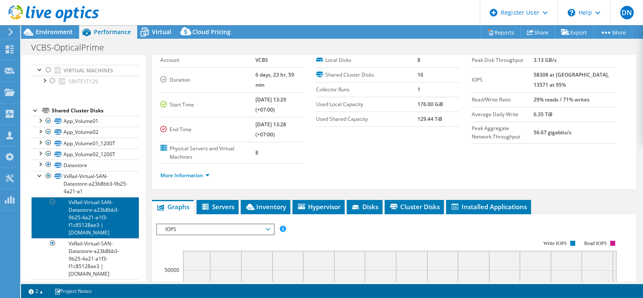
click at [95, 206] on link "VxRail-Virtual-SAN-Datastore-a23b8bb3-9b25-4a21-a1f3-f1c85128ae3 | [DOMAIN_NAME]" at bounding box center [85, 217] width 107 height 41
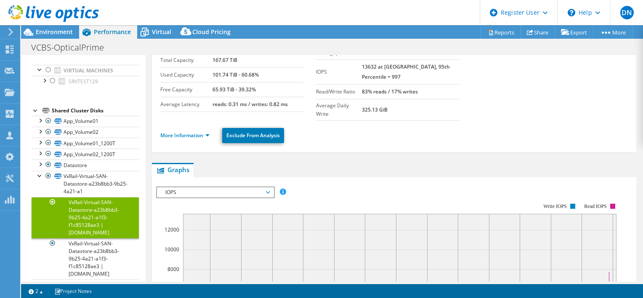
scroll to position [0, 0]
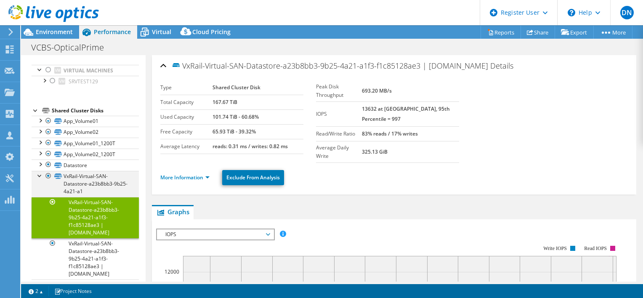
click at [37, 176] on div at bounding box center [40, 175] width 8 height 8
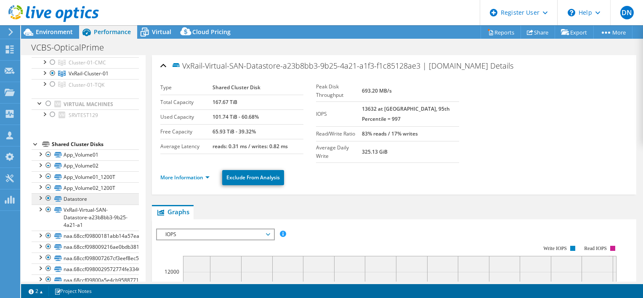
scroll to position [84, 0]
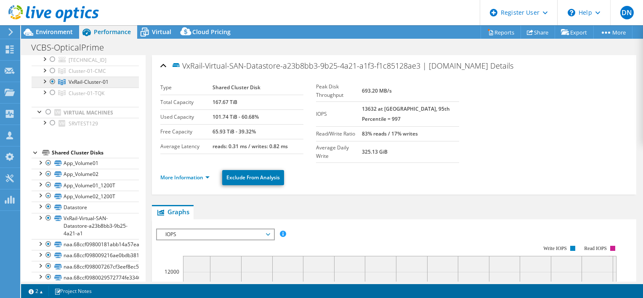
click at [98, 82] on span "VxRail-Cluster-01" at bounding box center [89, 81] width 40 height 7
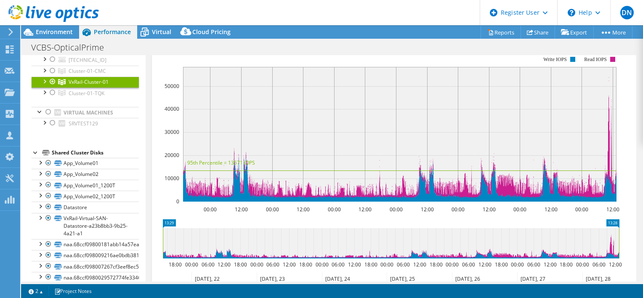
scroll to position [0, 0]
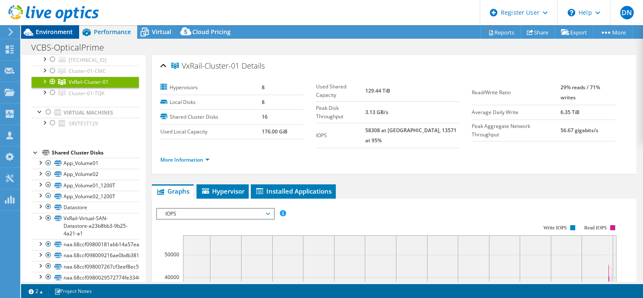
click at [60, 32] on span "Environment" at bounding box center [54, 32] width 37 height 8
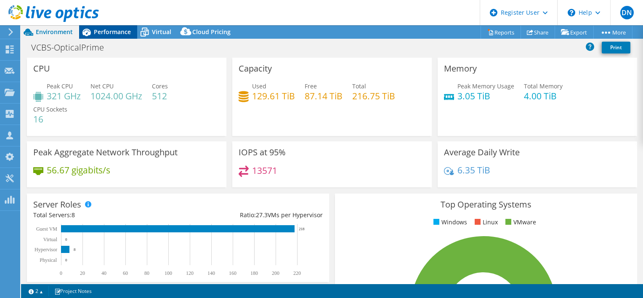
click at [106, 29] on span "Performance" at bounding box center [112, 32] width 37 height 8
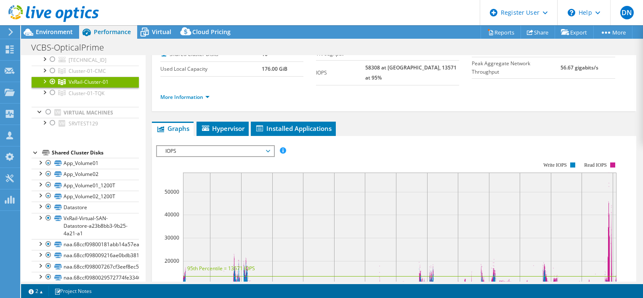
scroll to position [42, 0]
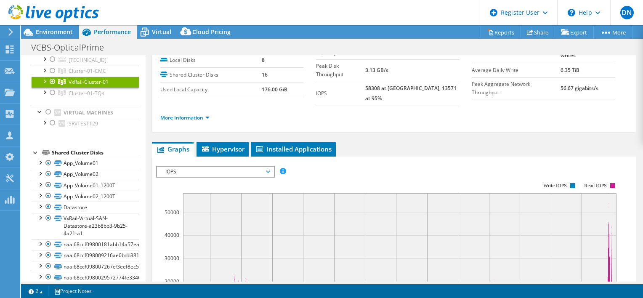
click at [206, 113] on li "More Information" at bounding box center [187, 117] width 54 height 9
click at [206, 114] on link "More Information" at bounding box center [184, 117] width 49 height 7
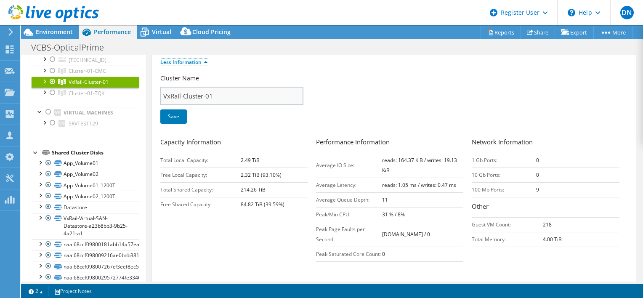
scroll to position [168, 0]
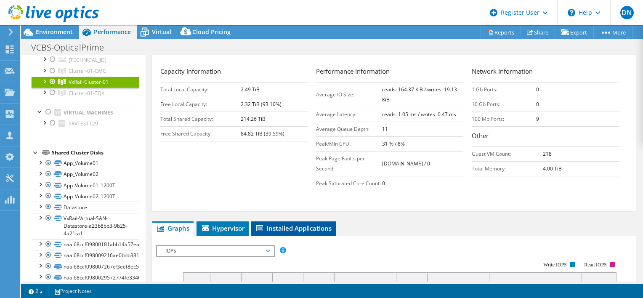
click at [287, 236] on li "Installed Applications" at bounding box center [293, 228] width 85 height 14
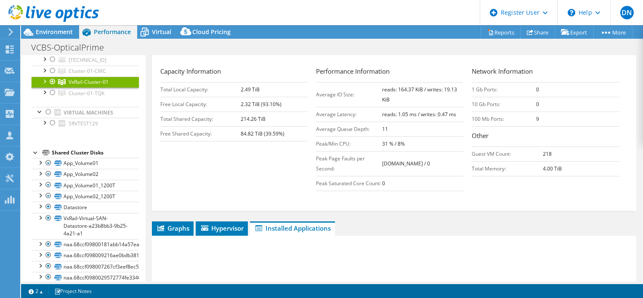
scroll to position [295, 0]
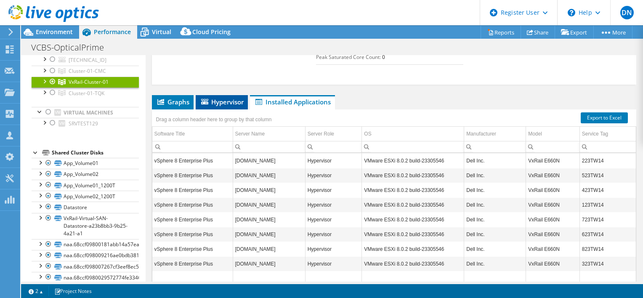
click at [222, 100] on span "Hypervisor" at bounding box center [222, 102] width 44 height 8
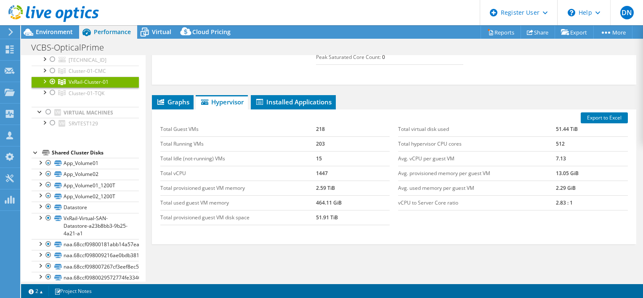
scroll to position [335, 0]
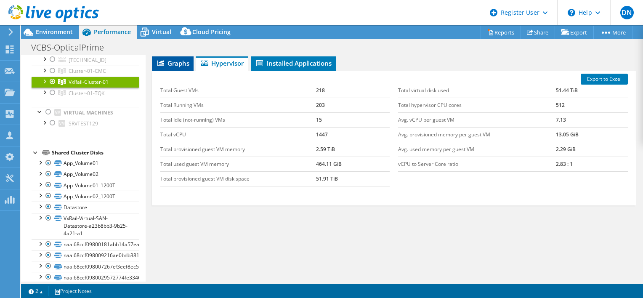
click at [176, 60] on span "Graphs" at bounding box center [172, 63] width 33 height 8
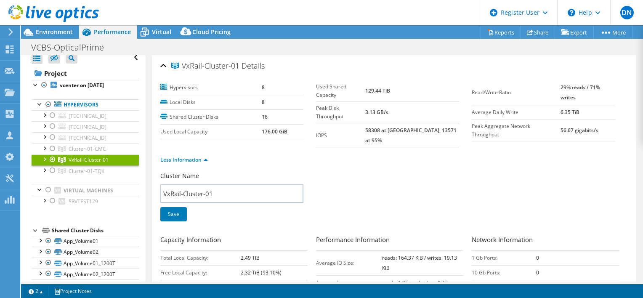
scroll to position [0, 0]
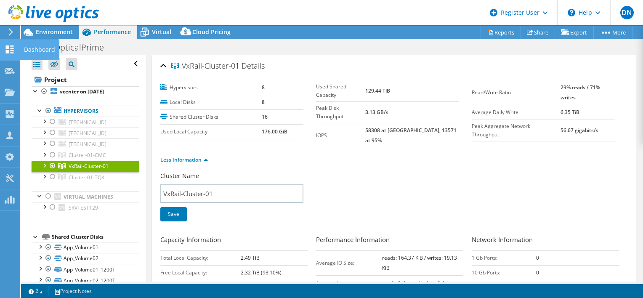
click at [28, 48] on div "Dashboard" at bounding box center [40, 49] width 40 height 21
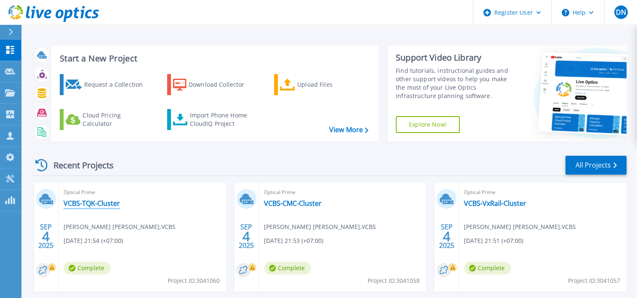
click at [106, 204] on link "VCBS-TQK-Cluster" at bounding box center [92, 203] width 56 height 8
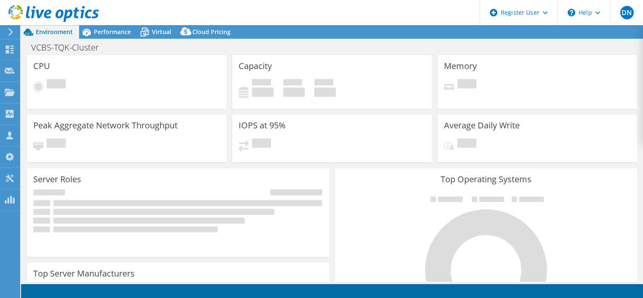
select select "USD"
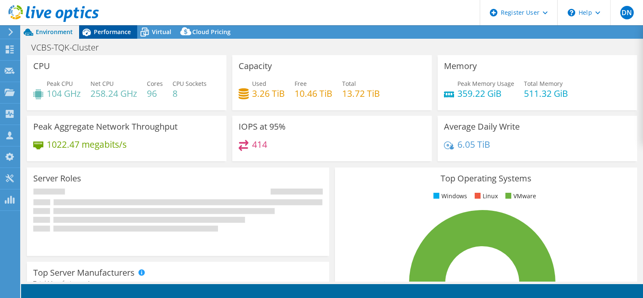
click at [113, 37] on div "Performance" at bounding box center [108, 31] width 58 height 13
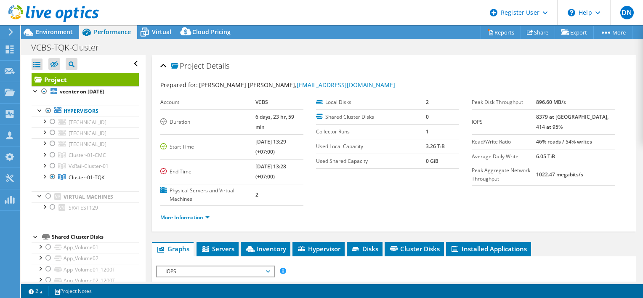
scroll to position [84, 0]
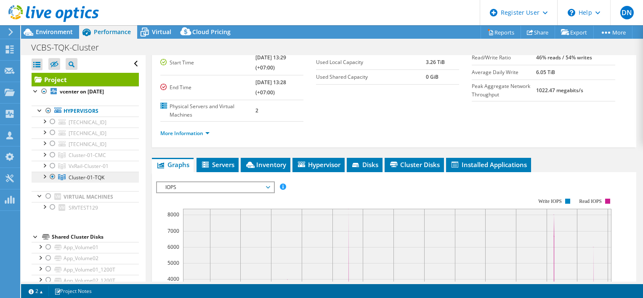
click at [85, 178] on span "Cluster-01-TQK" at bounding box center [87, 177] width 36 height 7
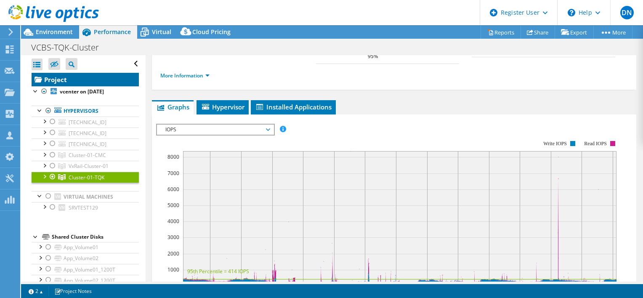
click at [55, 81] on link "Project" at bounding box center [85, 79] width 107 height 13
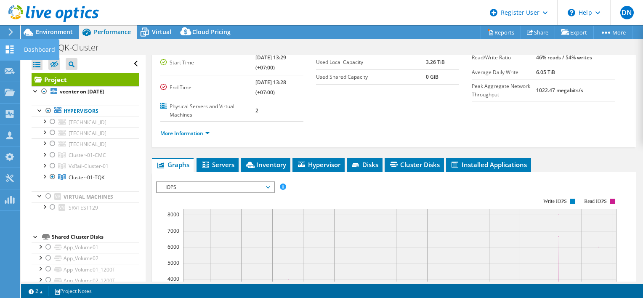
click at [37, 53] on div "Dashboard" at bounding box center [40, 49] width 40 height 21
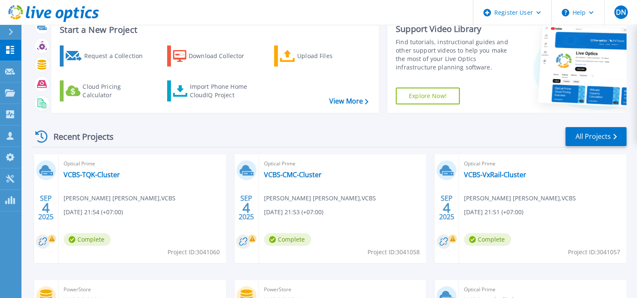
scroll to position [42, 0]
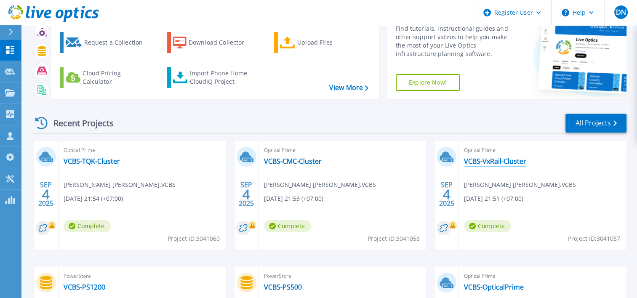
click at [497, 163] on link "VCBS-VxRail-Cluster" at bounding box center [495, 161] width 62 height 8
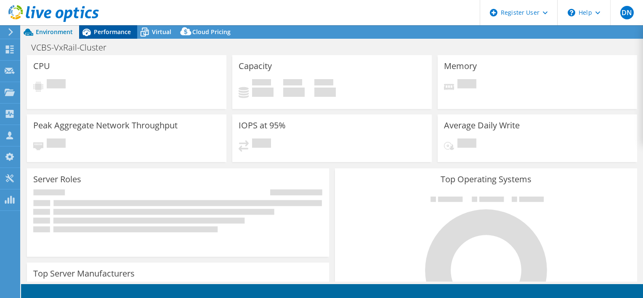
select select "USD"
click at [103, 32] on span "Performance" at bounding box center [112, 32] width 37 height 8
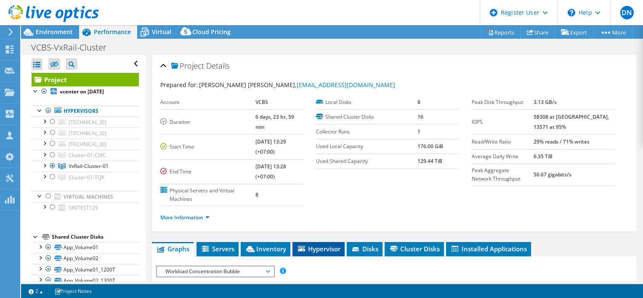
scroll to position [42, 0]
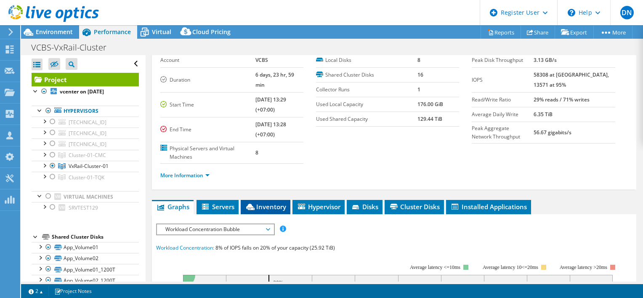
click at [270, 202] on span "Inventory" at bounding box center [265, 206] width 41 height 8
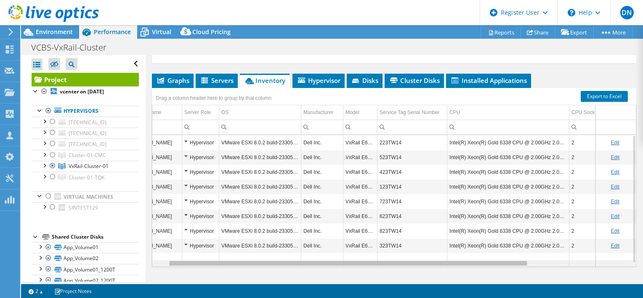
scroll to position [0, 0]
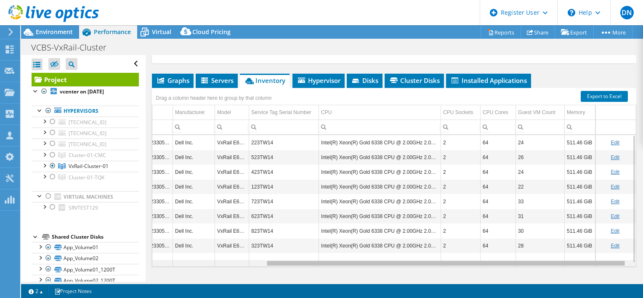
drag, startPoint x: 382, startPoint y: 253, endPoint x: 533, endPoint y: 252, distance: 151.5
click at [533, 252] on body "DN Dell User [PERSON_NAME] [PERSON_NAME][EMAIL_ADDRESS][DOMAIN_NAME] Dell My Pr…" at bounding box center [321, 149] width 643 height 298
